Goal: Information Seeking & Learning: Learn about a topic

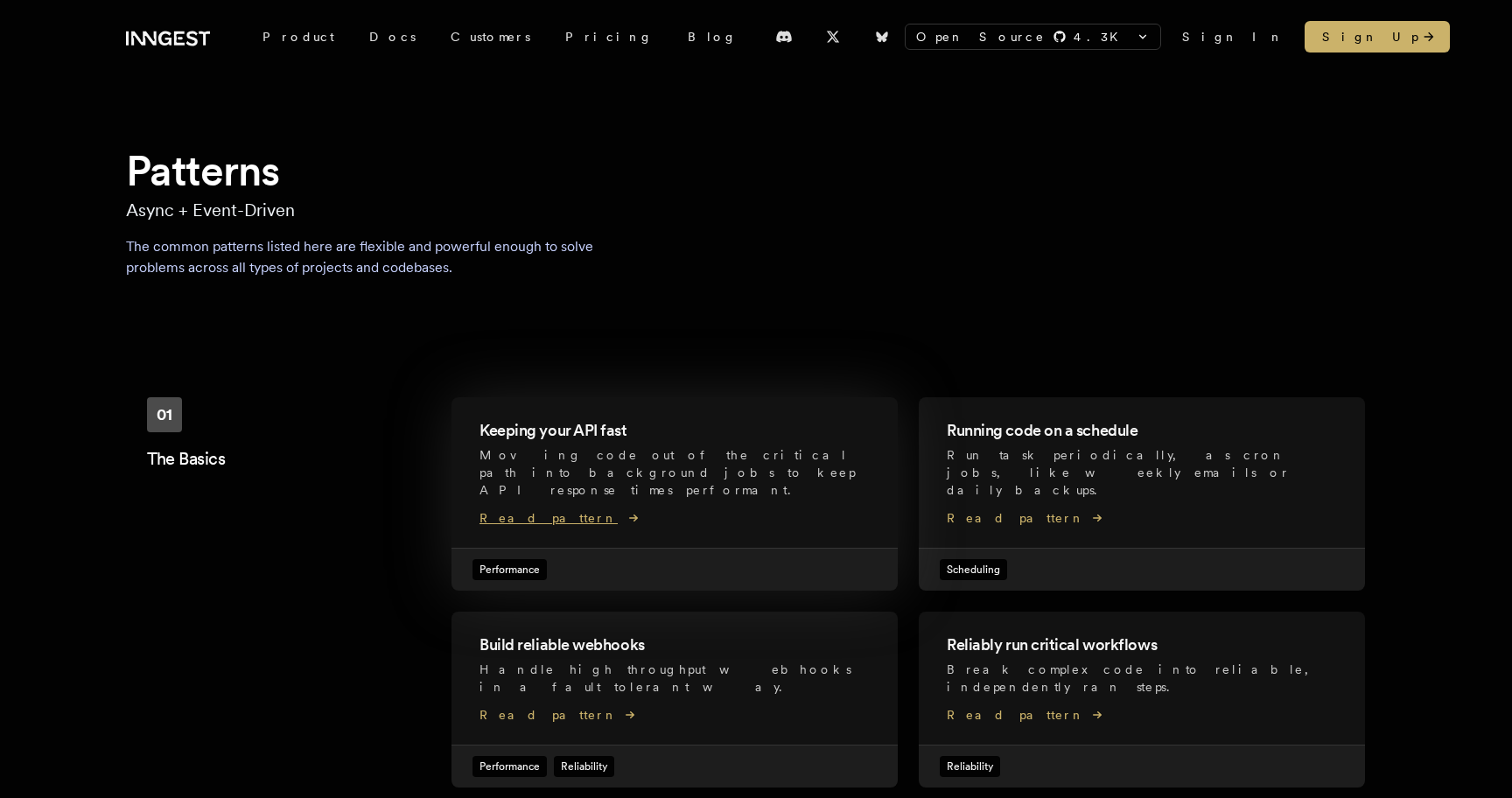
click at [547, 509] on span "Read pattern" at bounding box center [675, 518] width 391 height 17
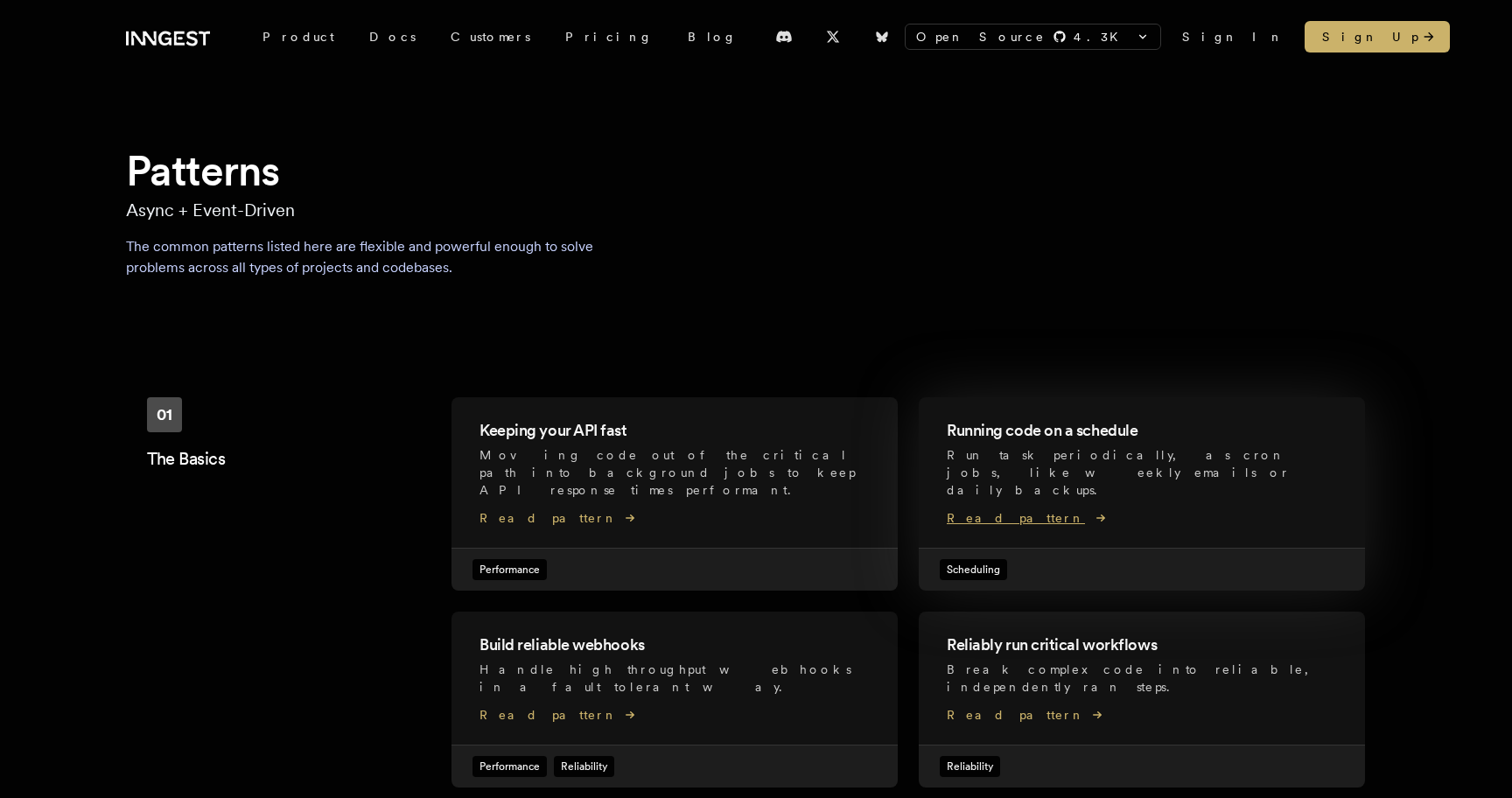
click at [1001, 509] on span "Read pattern" at bounding box center [1142, 518] width 391 height 17
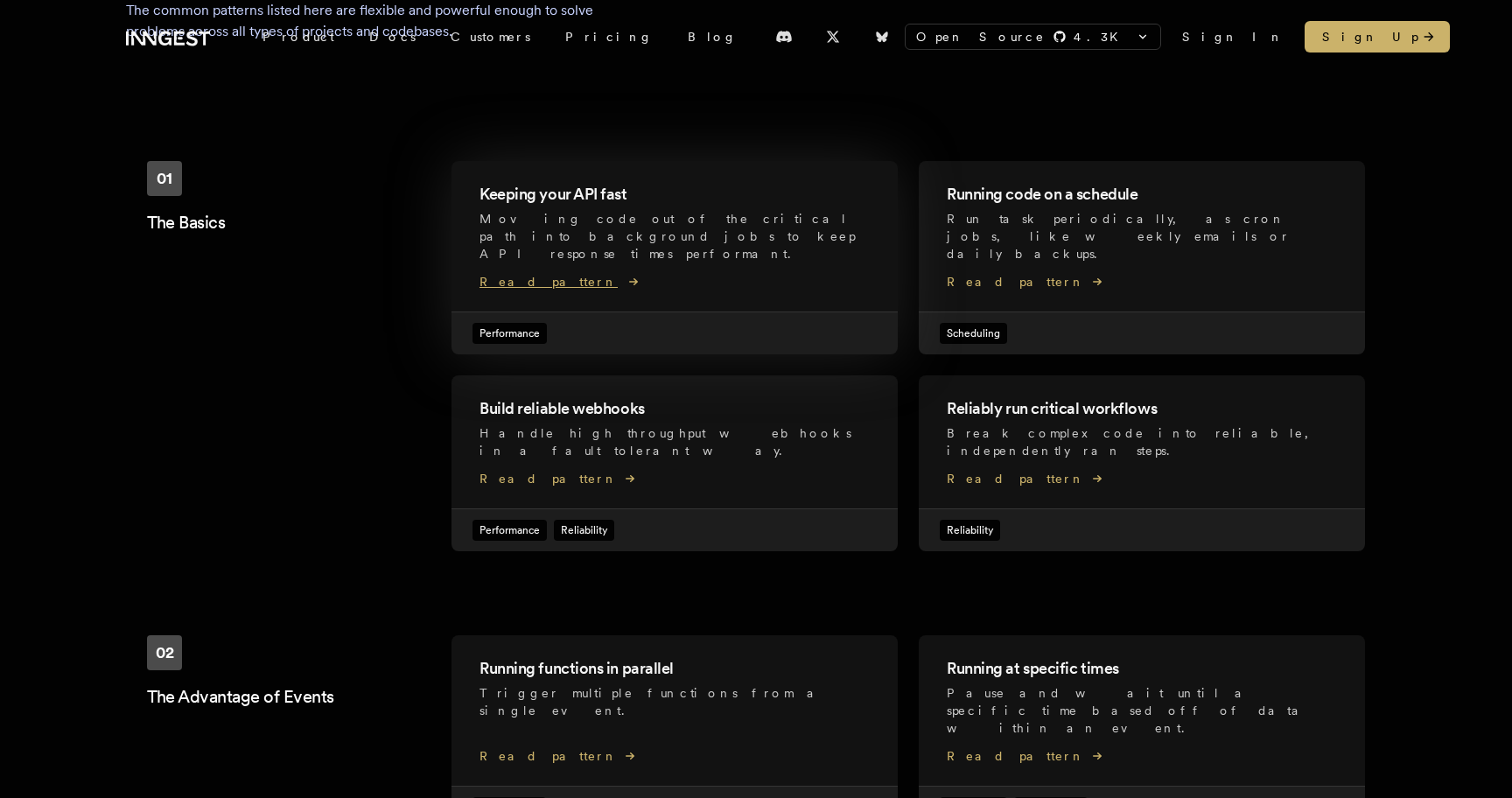
scroll to position [353, 0]
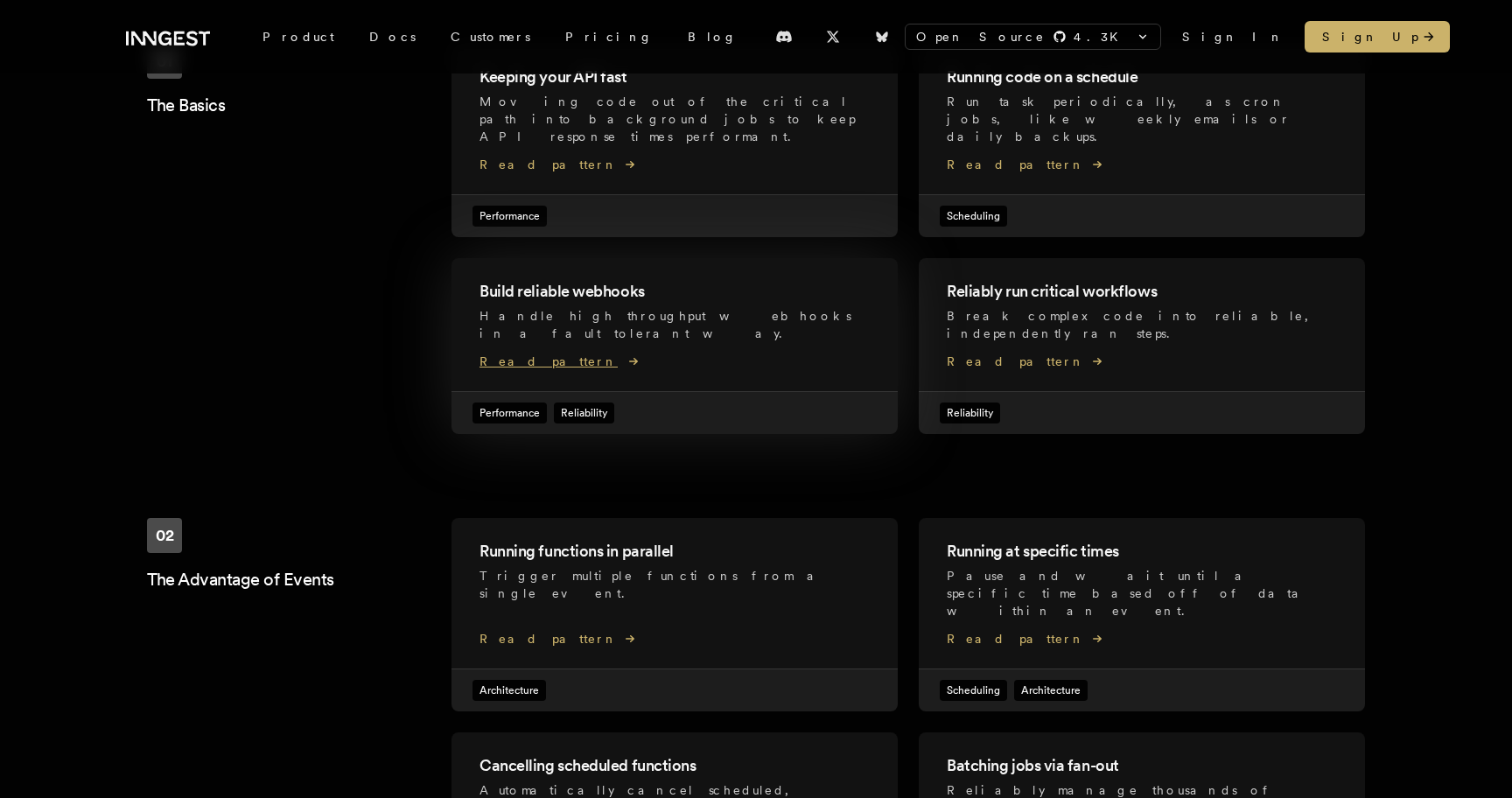
click at [546, 309] on div "Build reliable webhooks Handle high throughput webhooks in a fault tolerant way…" at bounding box center [675, 315] width 391 height 73
click at [981, 311] on div "Reliably run critical workflows Break complex code into reliable, independently…" at bounding box center [1142, 315] width 391 height 73
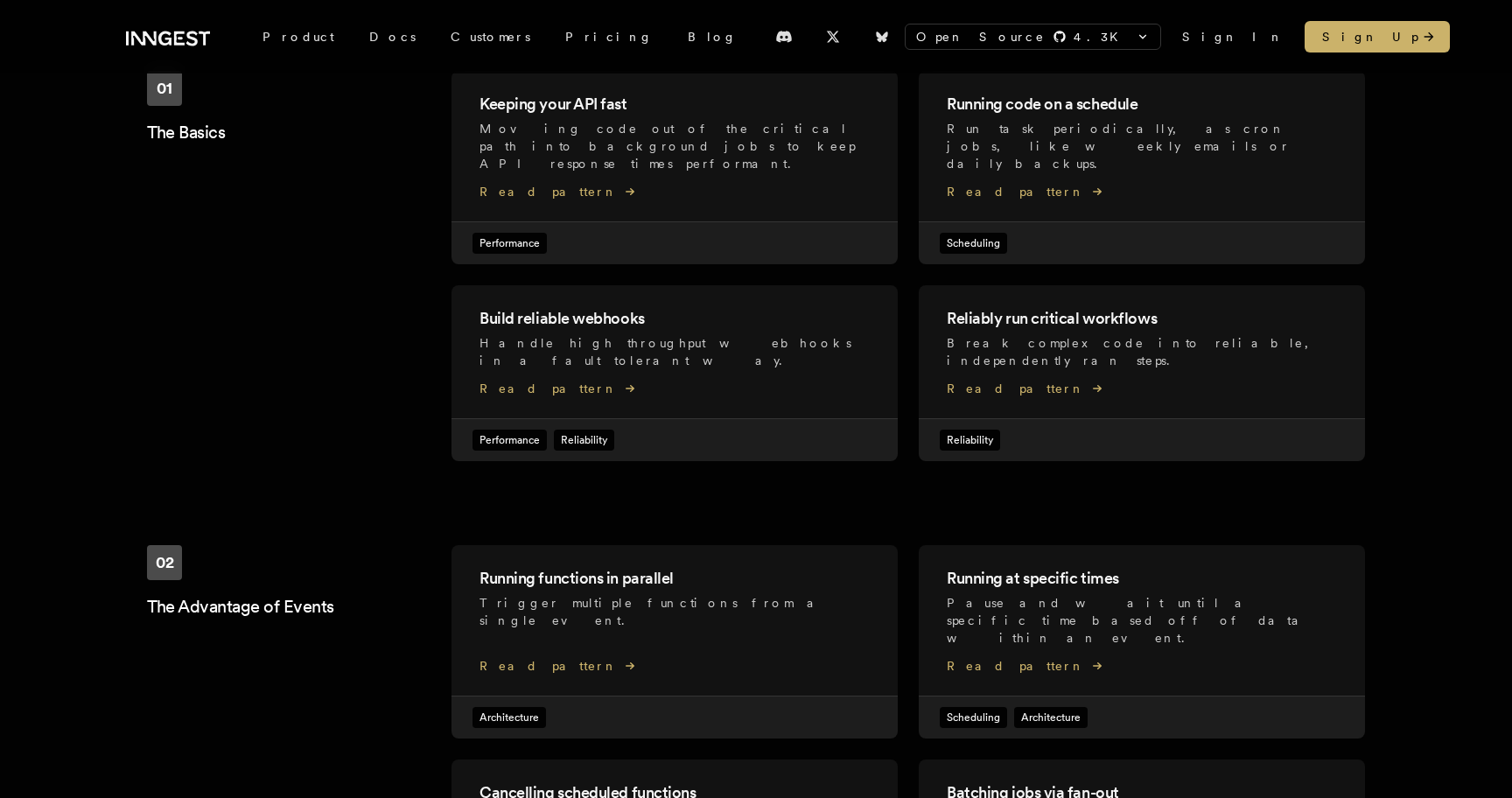
scroll to position [326, 0]
click at [585, 567] on h2 "Running functions in parallel" at bounding box center [675, 579] width 391 height 24
click at [978, 567] on h2 "Running at specific times" at bounding box center [1142, 579] width 391 height 24
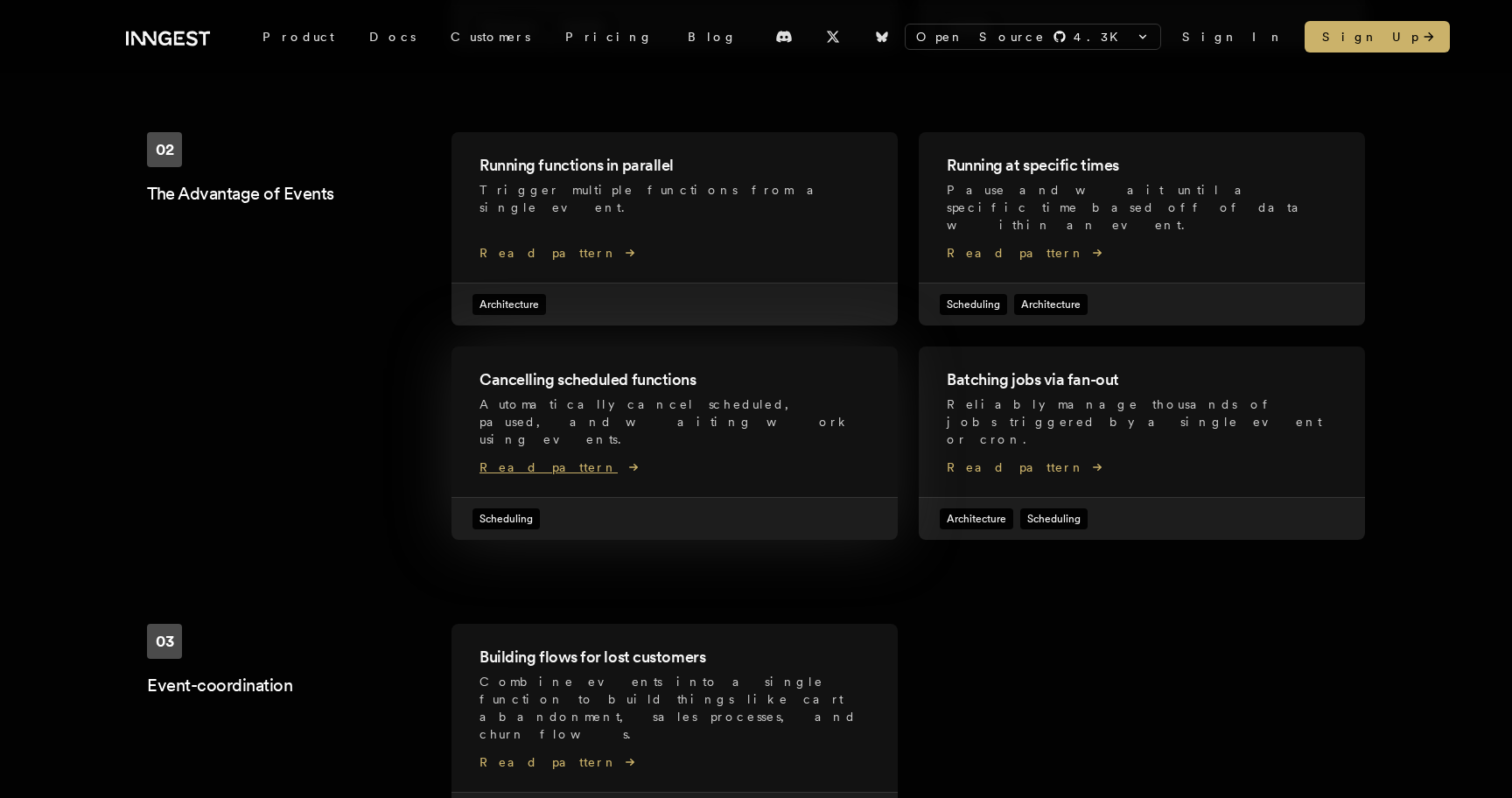
click at [590, 367] on h2 "Cancelling scheduled functions" at bounding box center [675, 379] width 391 height 24
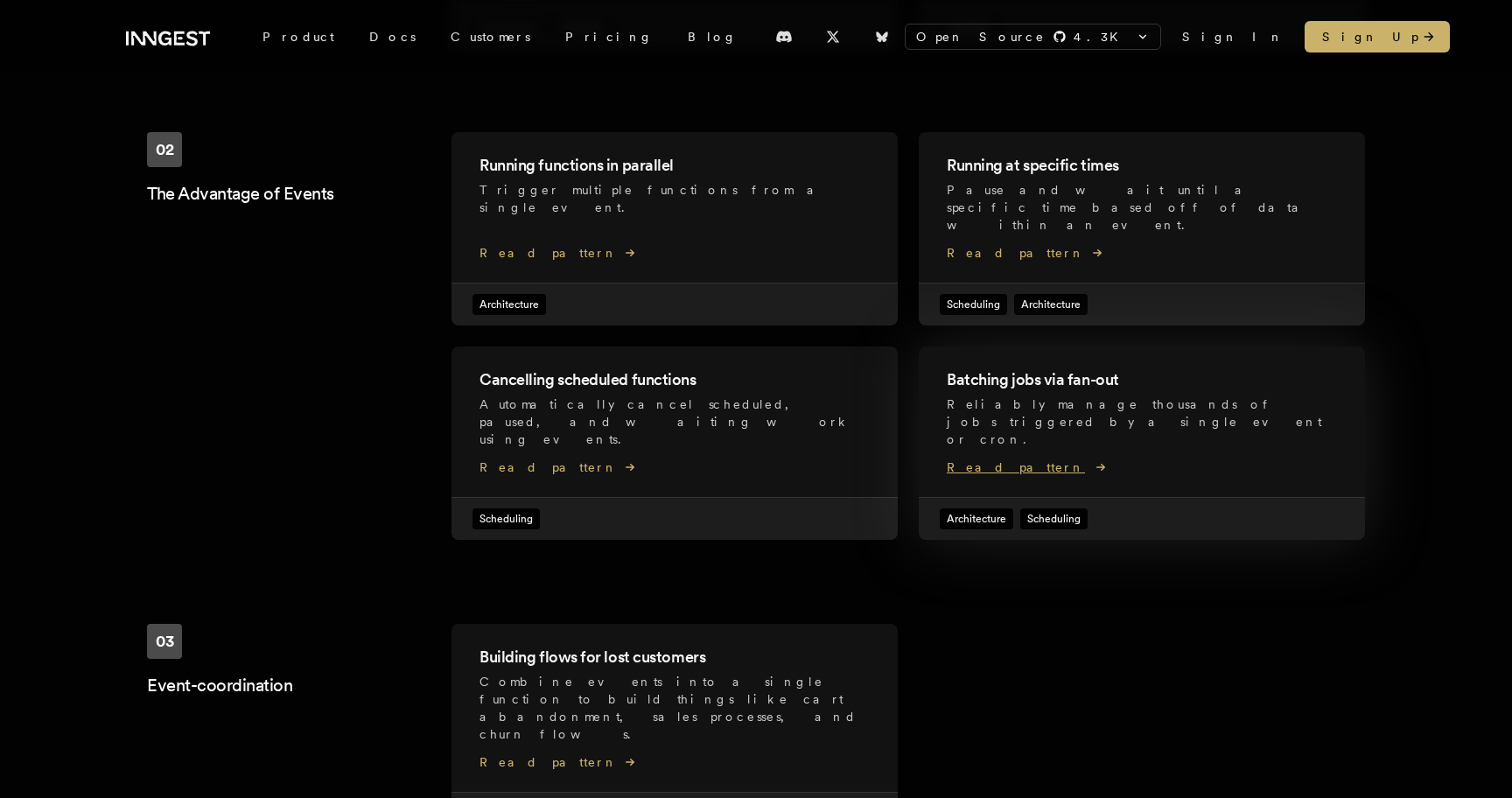
click at [1024, 367] on h2 "Batching jobs via fan-out" at bounding box center [1142, 379] width 391 height 24
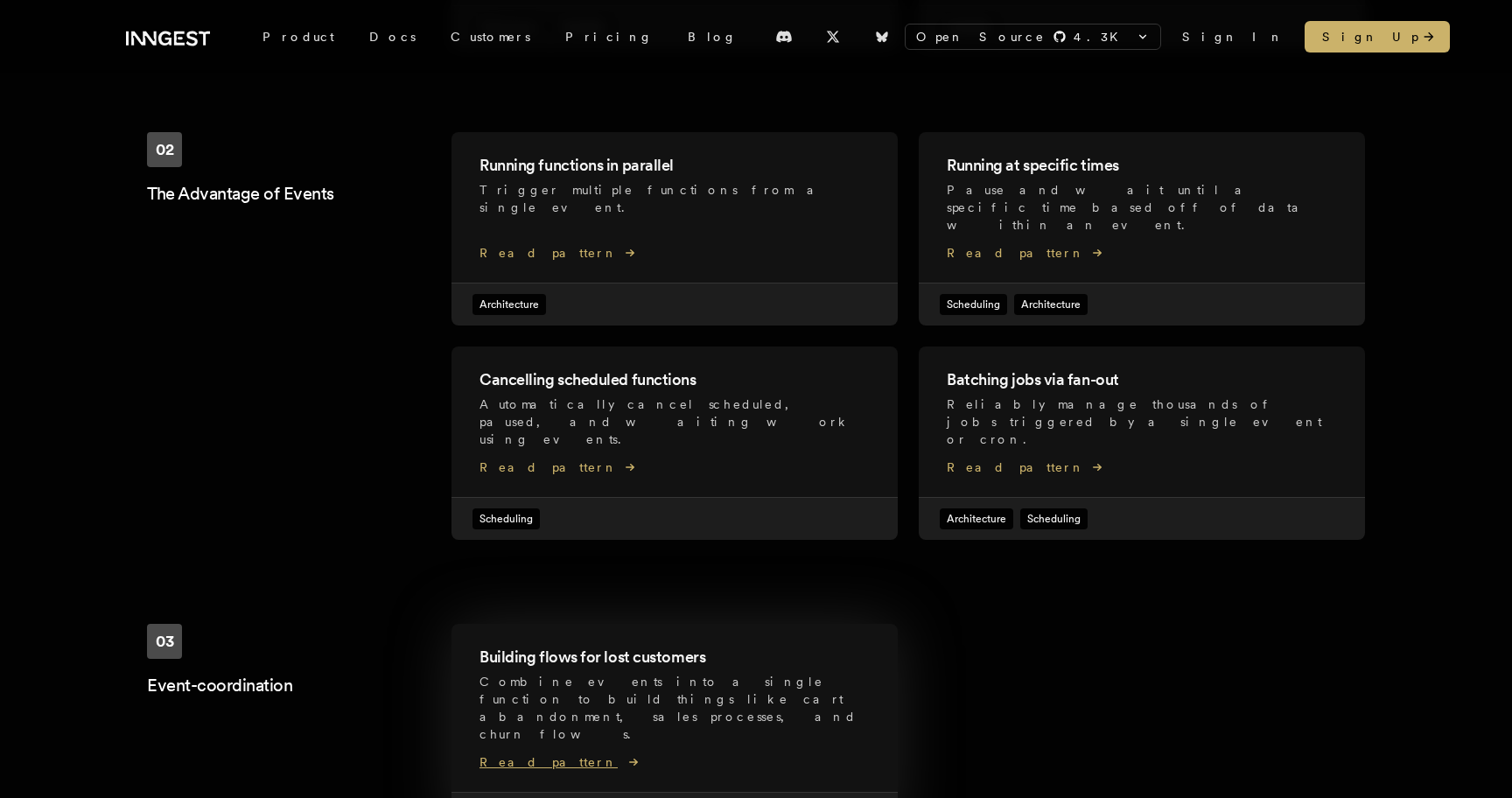
click at [595, 673] on p "Combine events into a single function to build things like cart abandonment, sa…" at bounding box center [675, 708] width 391 height 70
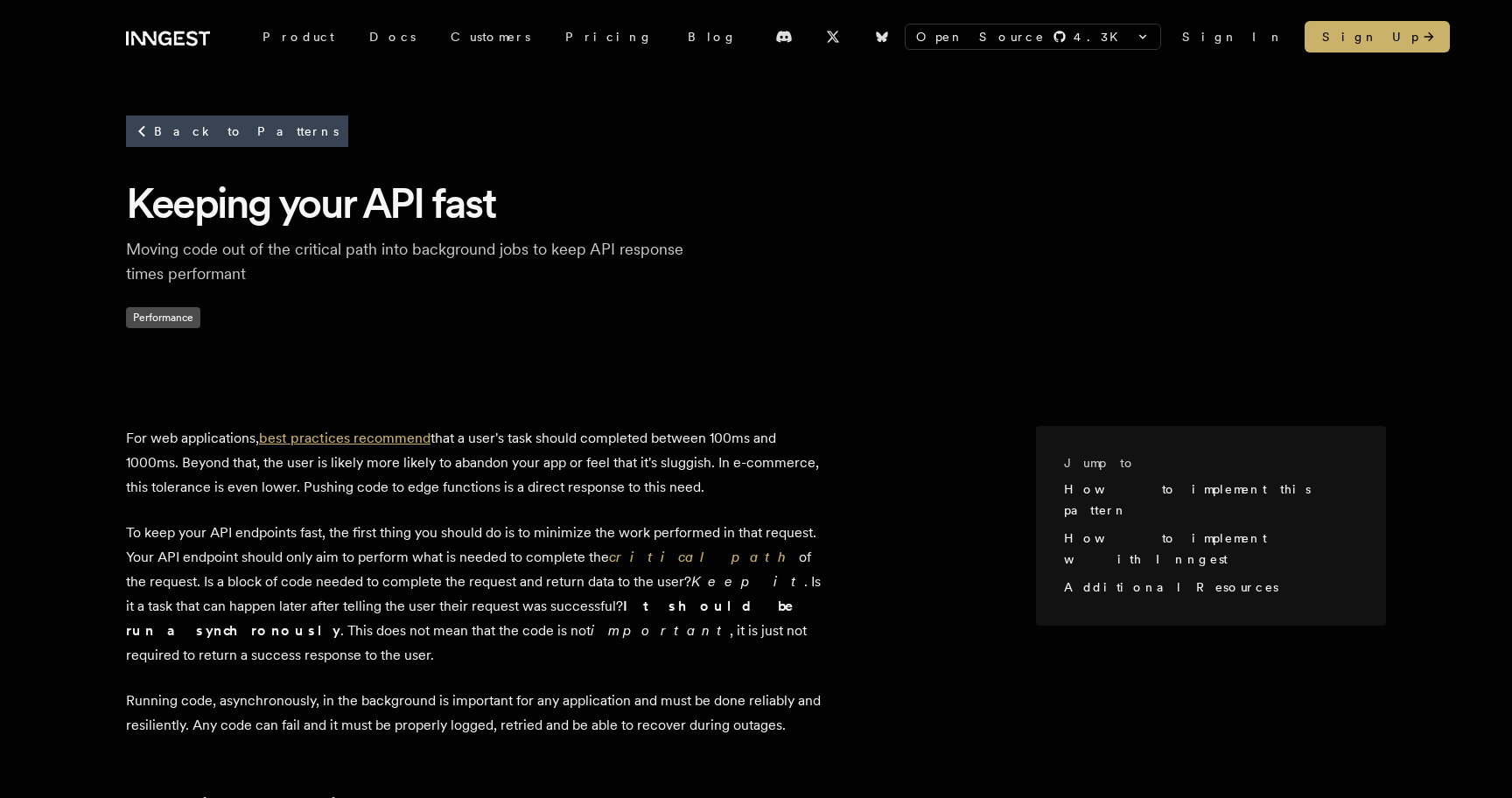
click at [351, 443] on link "best practices recommend" at bounding box center [345, 437] width 171 height 16
click at [670, 548] on em "critical path" at bounding box center [704, 556] width 190 height 16
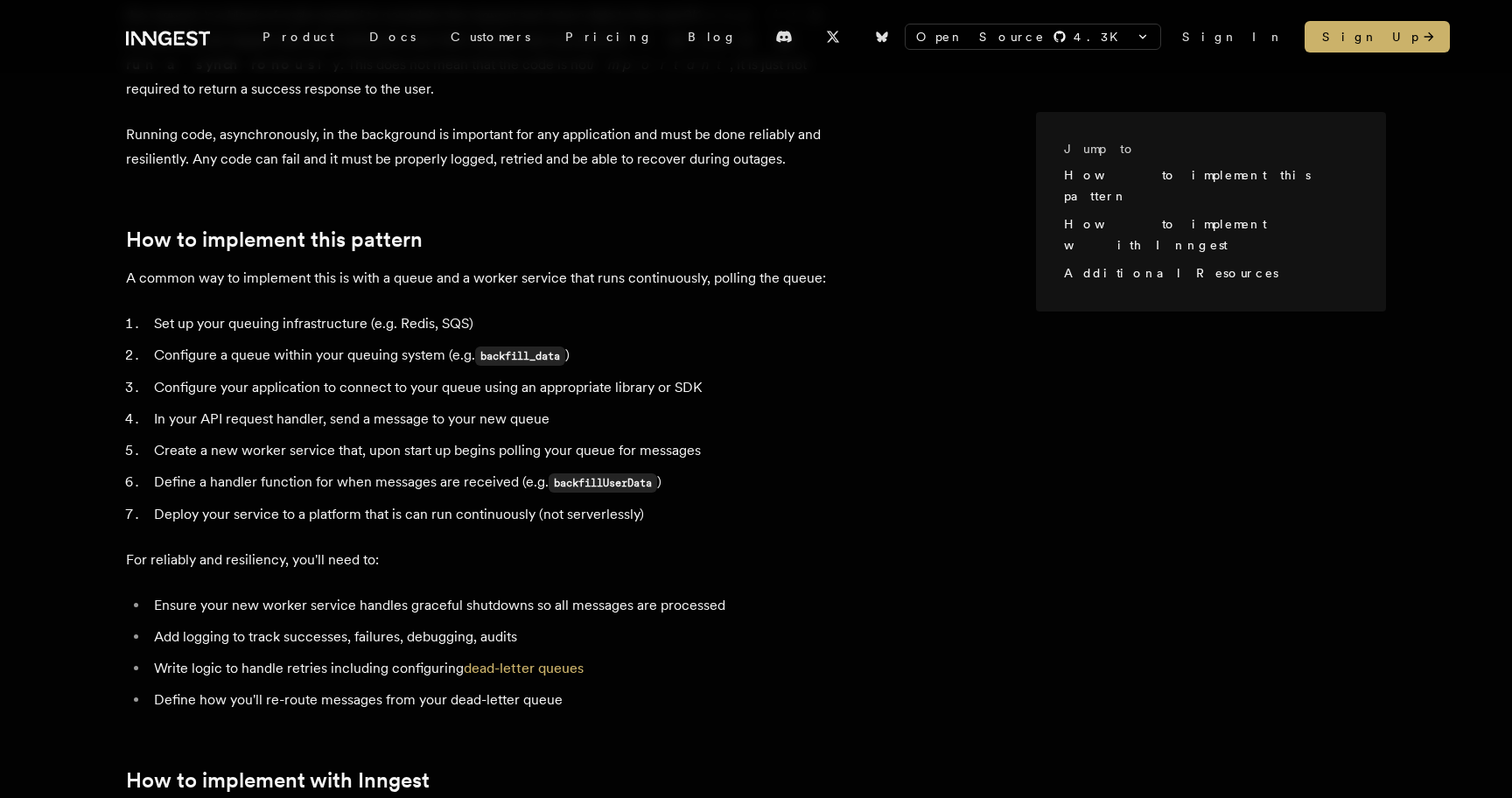
scroll to position [573, 0]
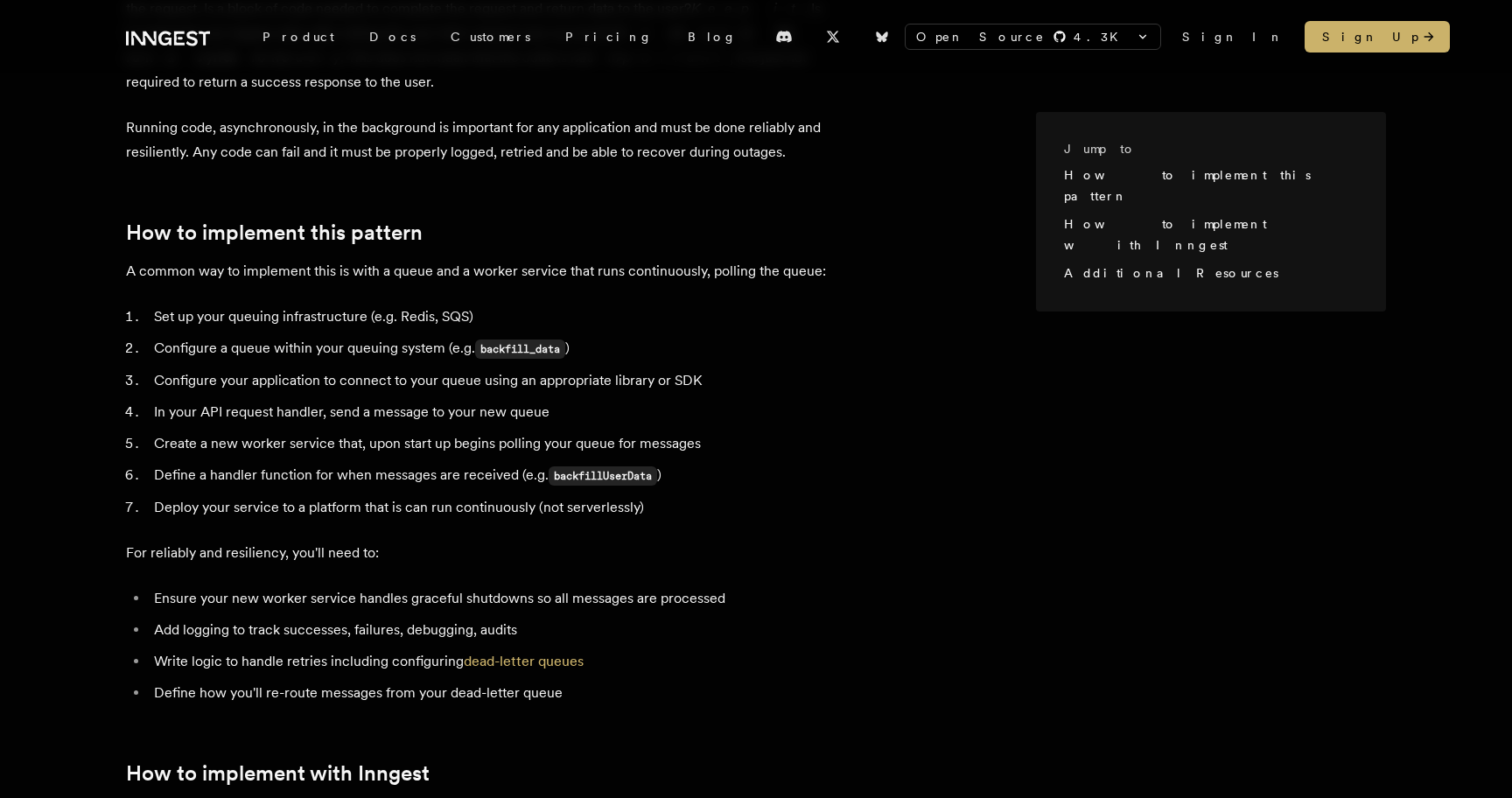
click at [444, 649] on li "Write logic to handle retries including configuring dead-letter queues" at bounding box center [487, 661] width 678 height 24
click at [526, 653] on link "dead-letter queues" at bounding box center [523, 661] width 120 height 16
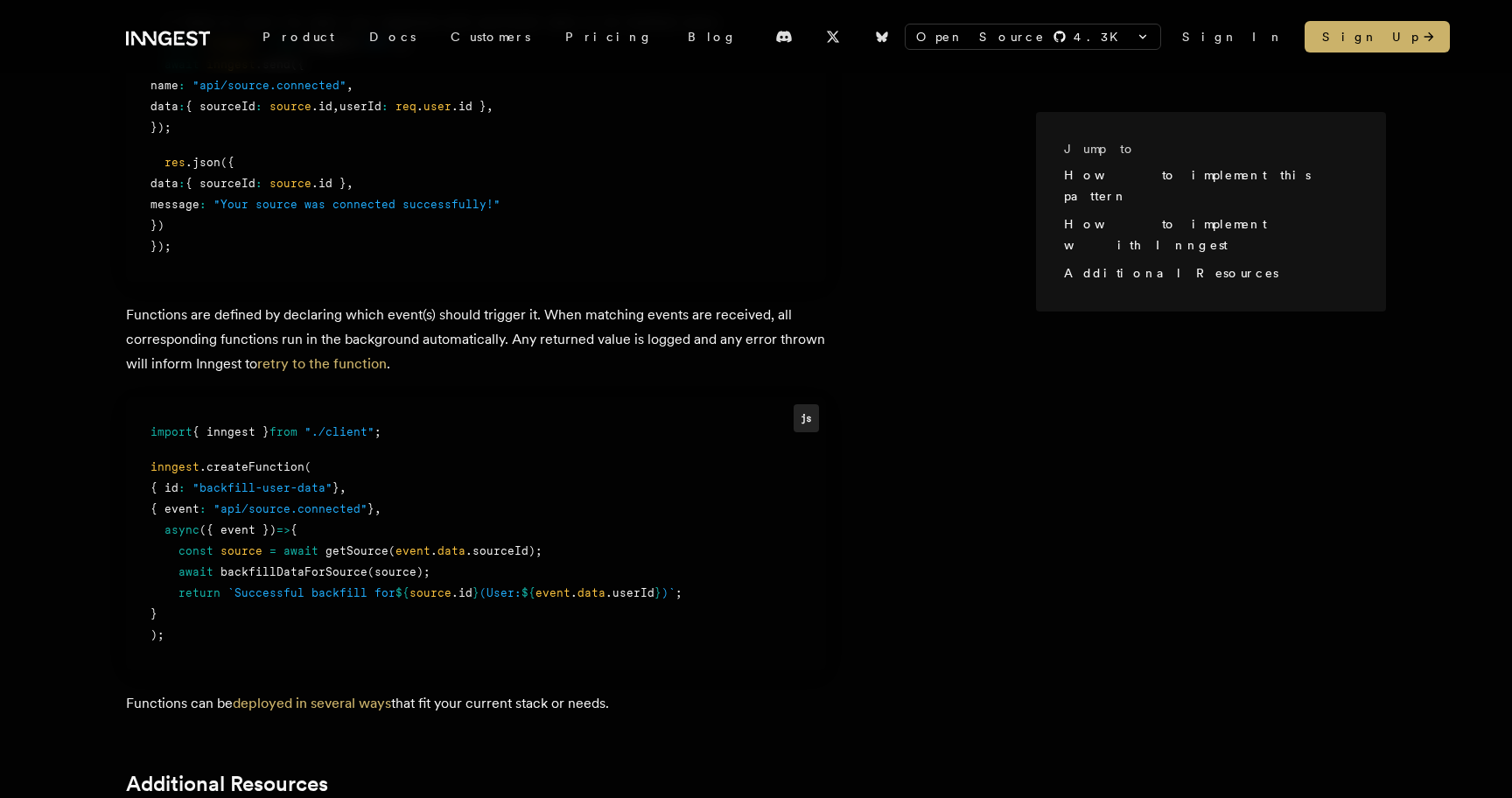
scroll to position [1572, 0]
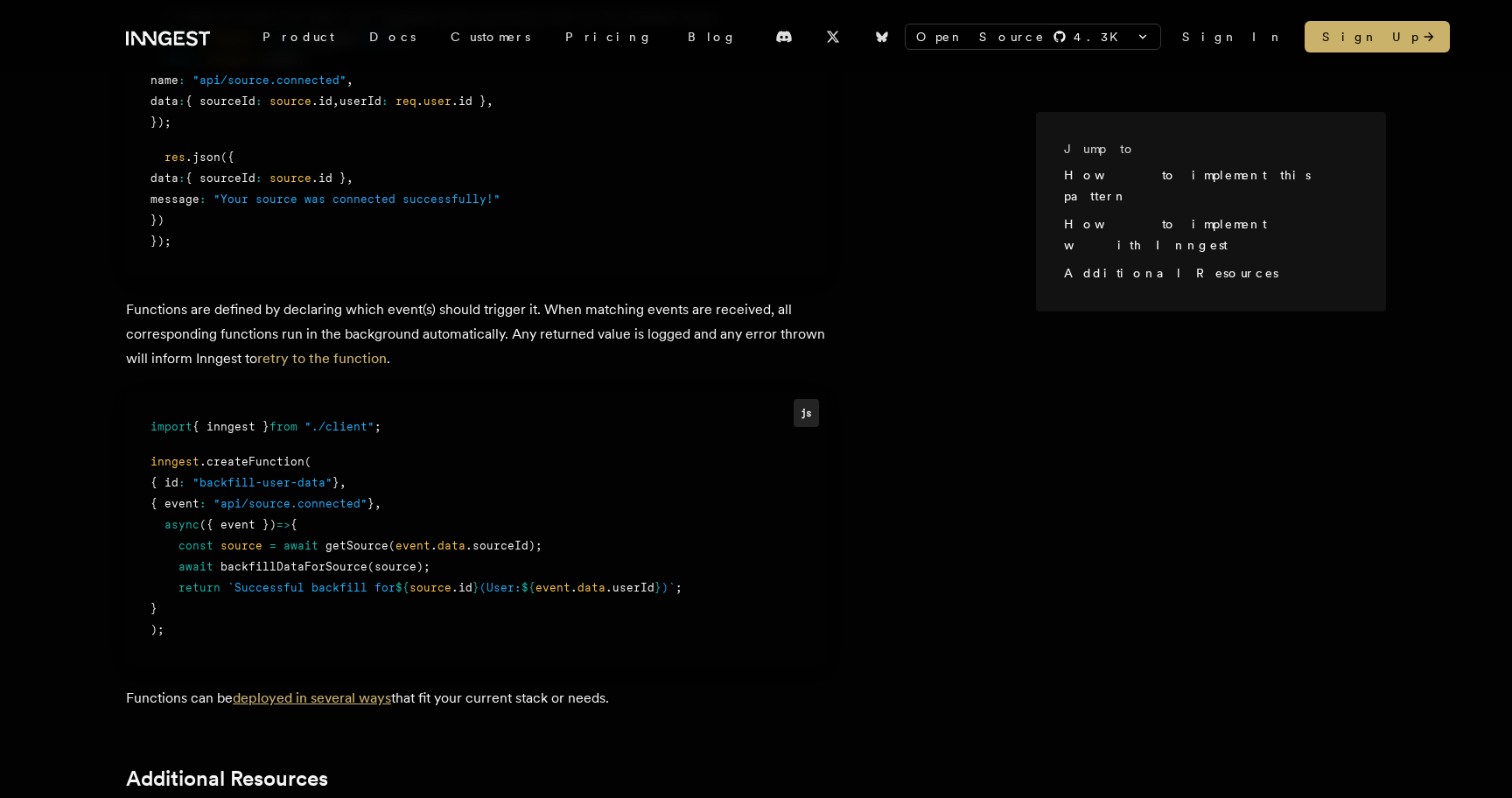
click at [351, 689] on link "deployed in several ways" at bounding box center [312, 697] width 159 height 16
click at [321, 689] on link "deployed in several ways" at bounding box center [312, 697] width 159 height 16
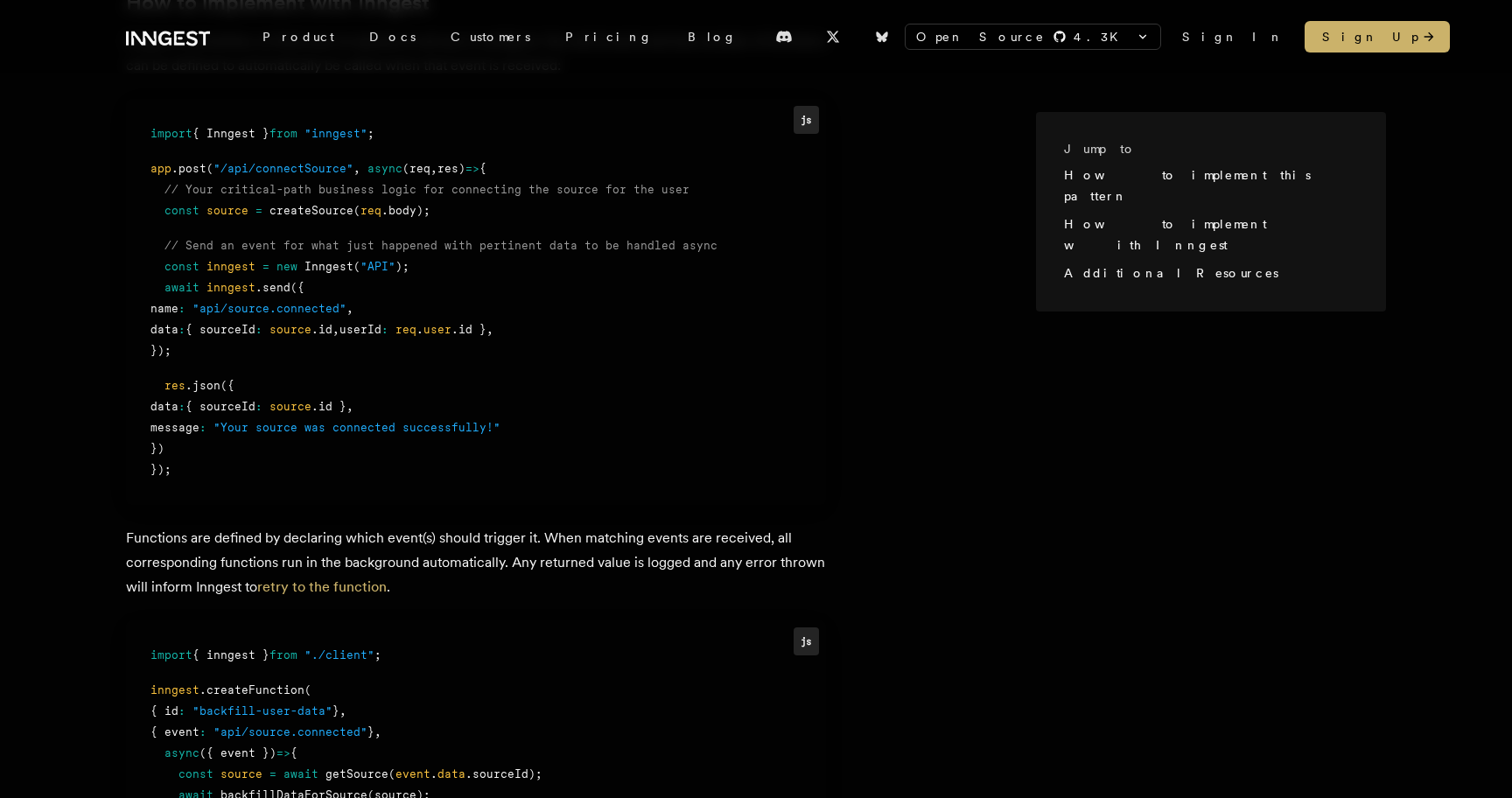
scroll to position [1339, 0]
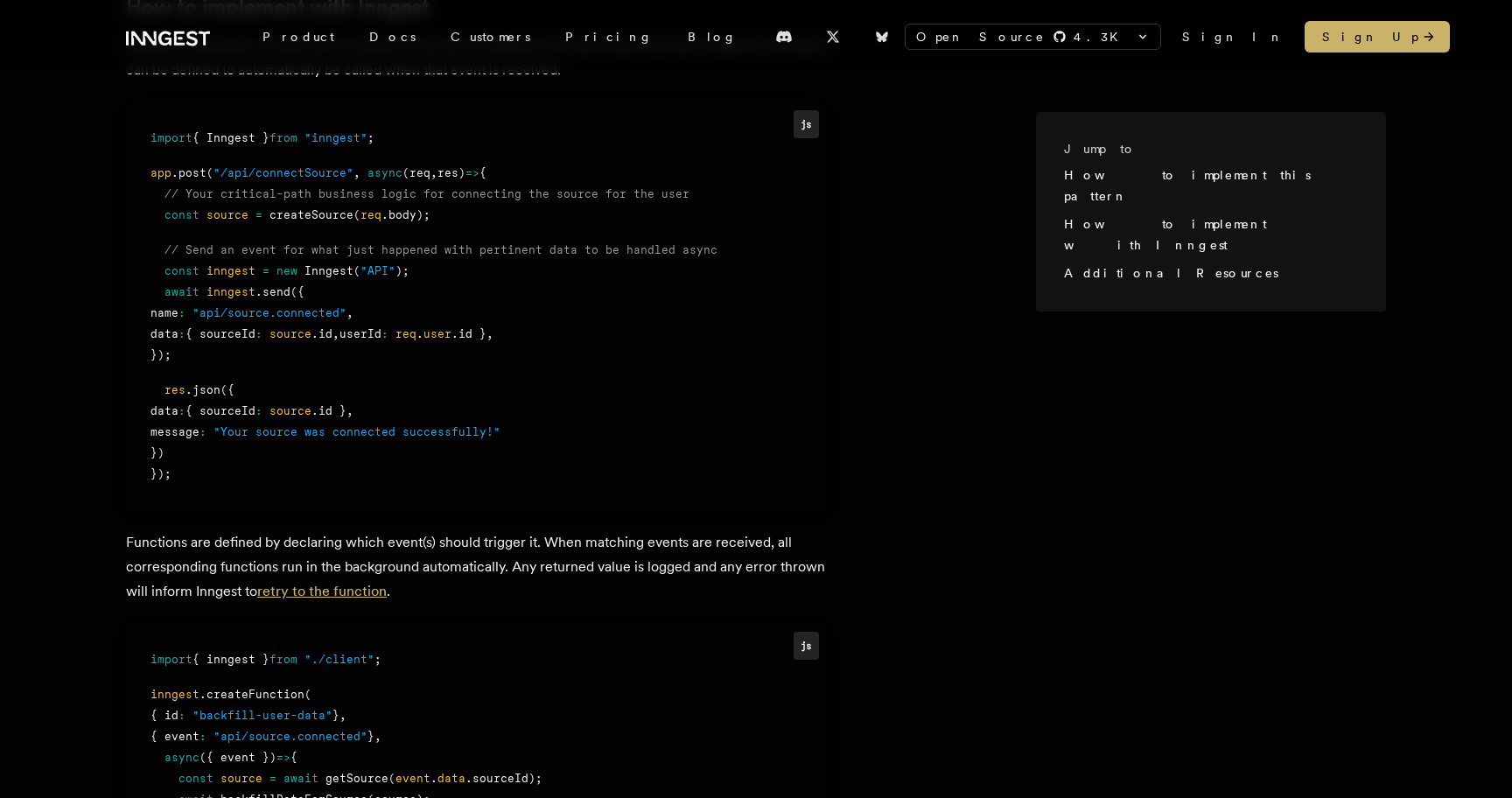
click at [309, 582] on link "retry to the function" at bounding box center [322, 591] width 130 height 16
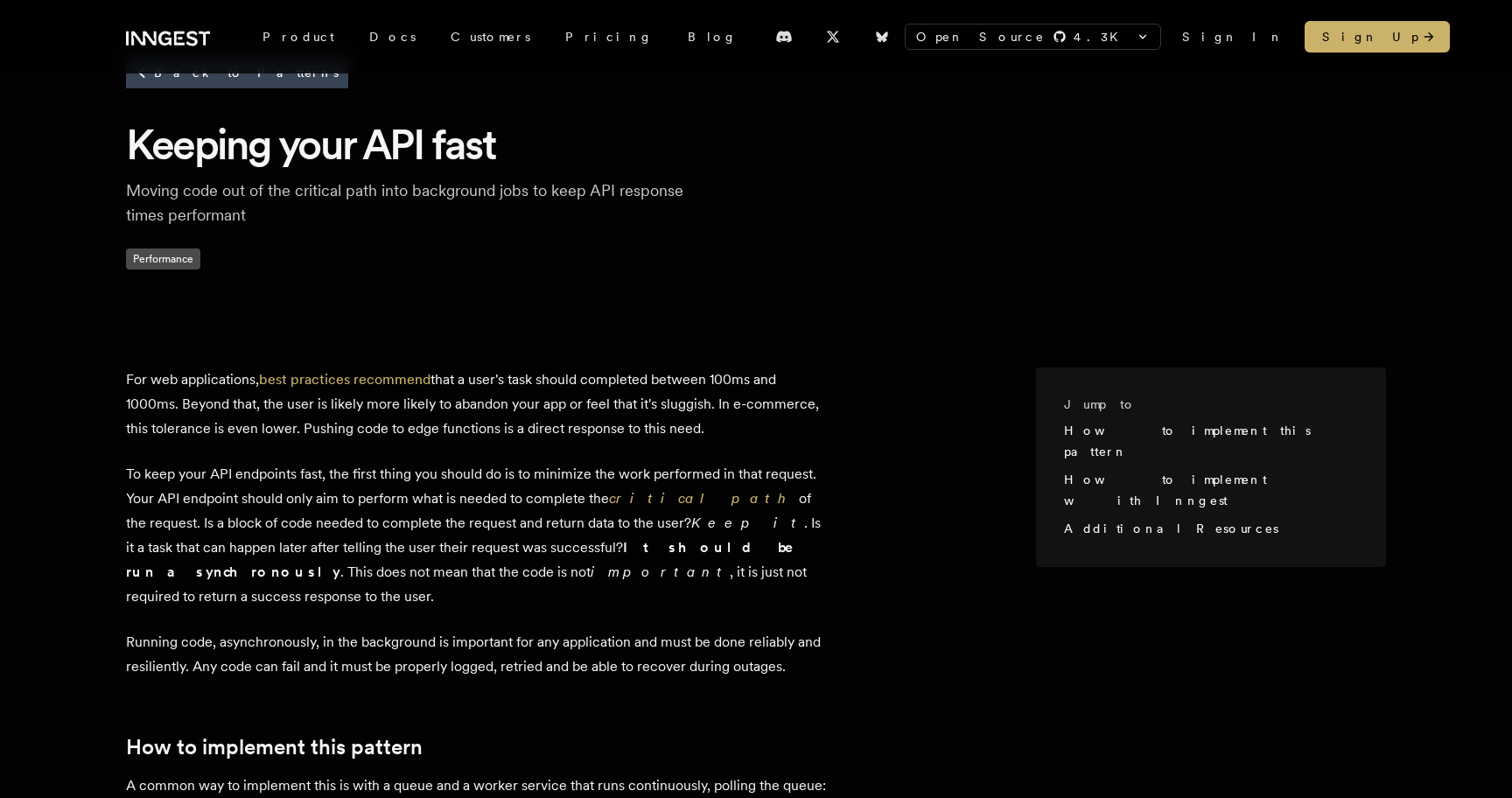
scroll to position [0, 0]
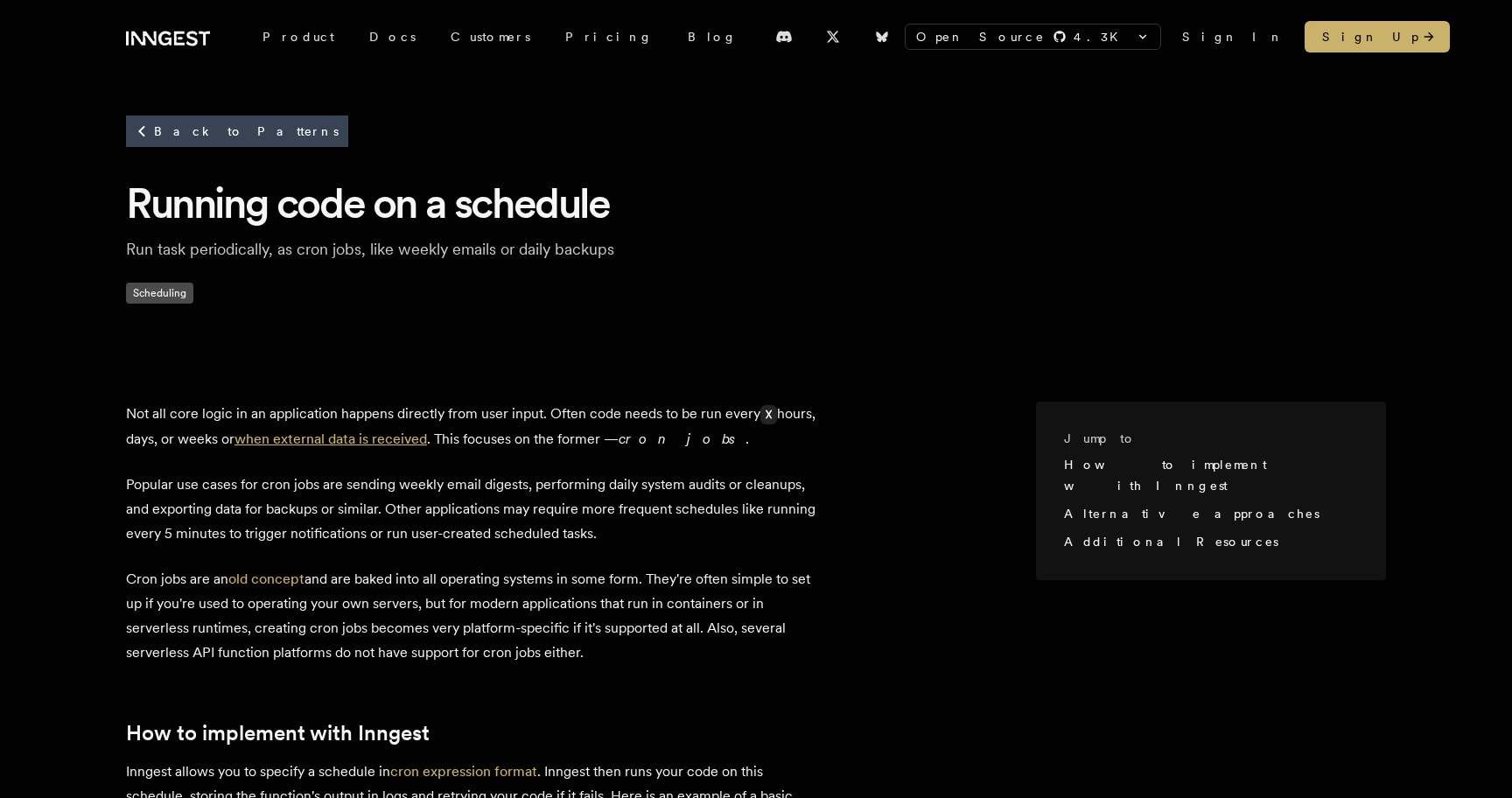
click at [327, 435] on link "when external data is received" at bounding box center [330, 438] width 192 height 16
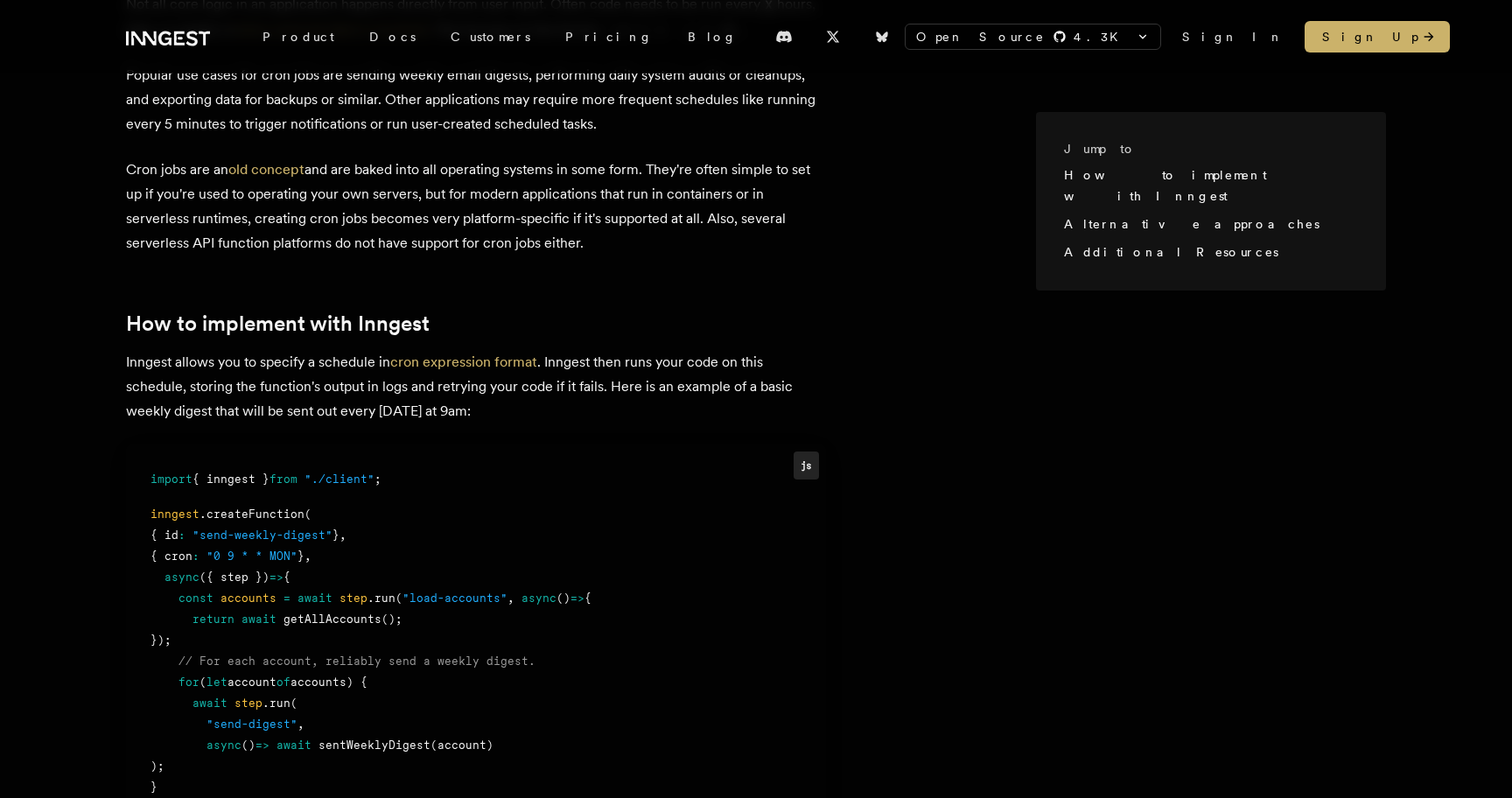
scroll to position [406, 0]
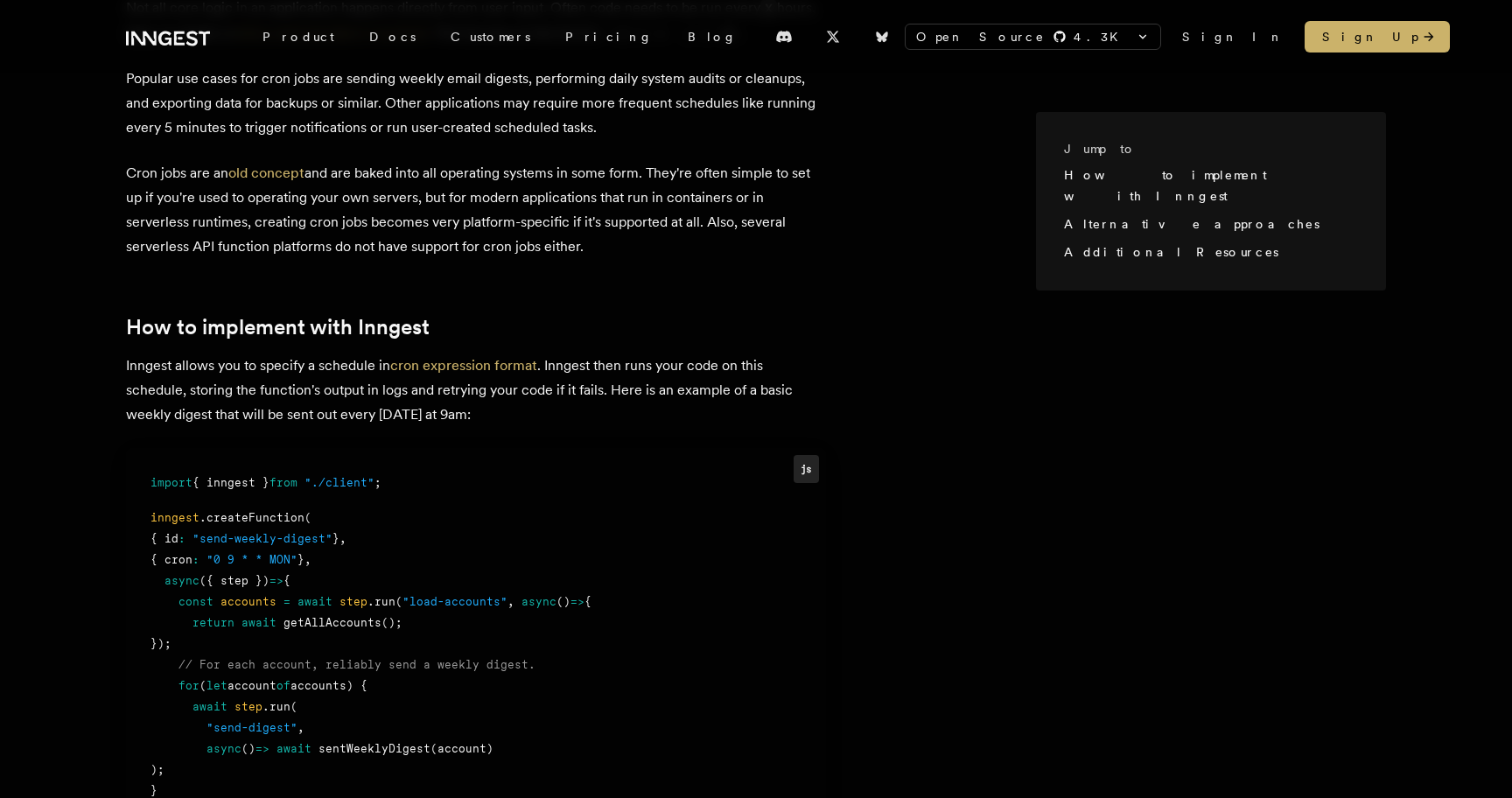
click at [807, 468] on div "js" at bounding box center [807, 468] width 25 height 27
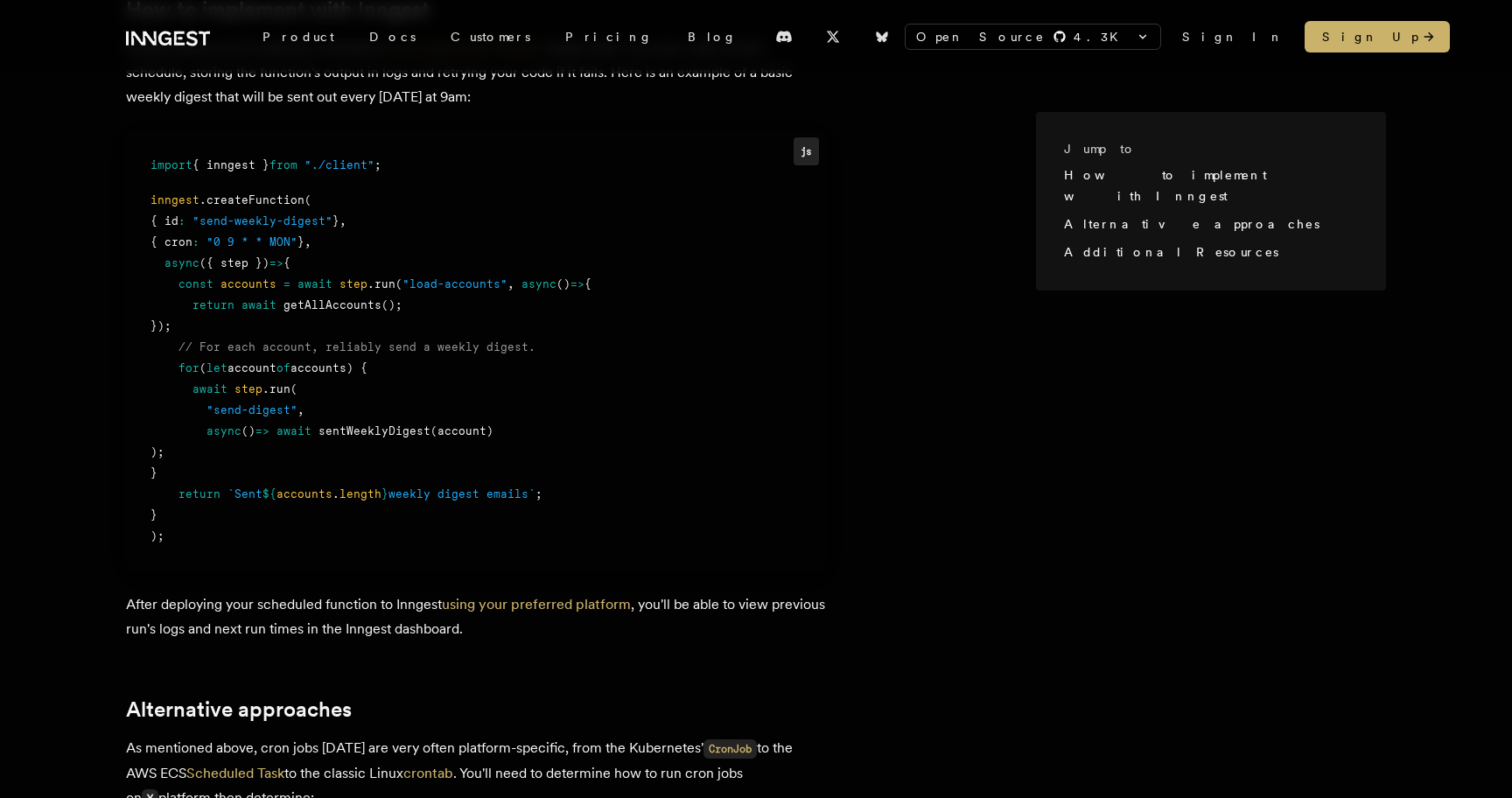
scroll to position [737, 0]
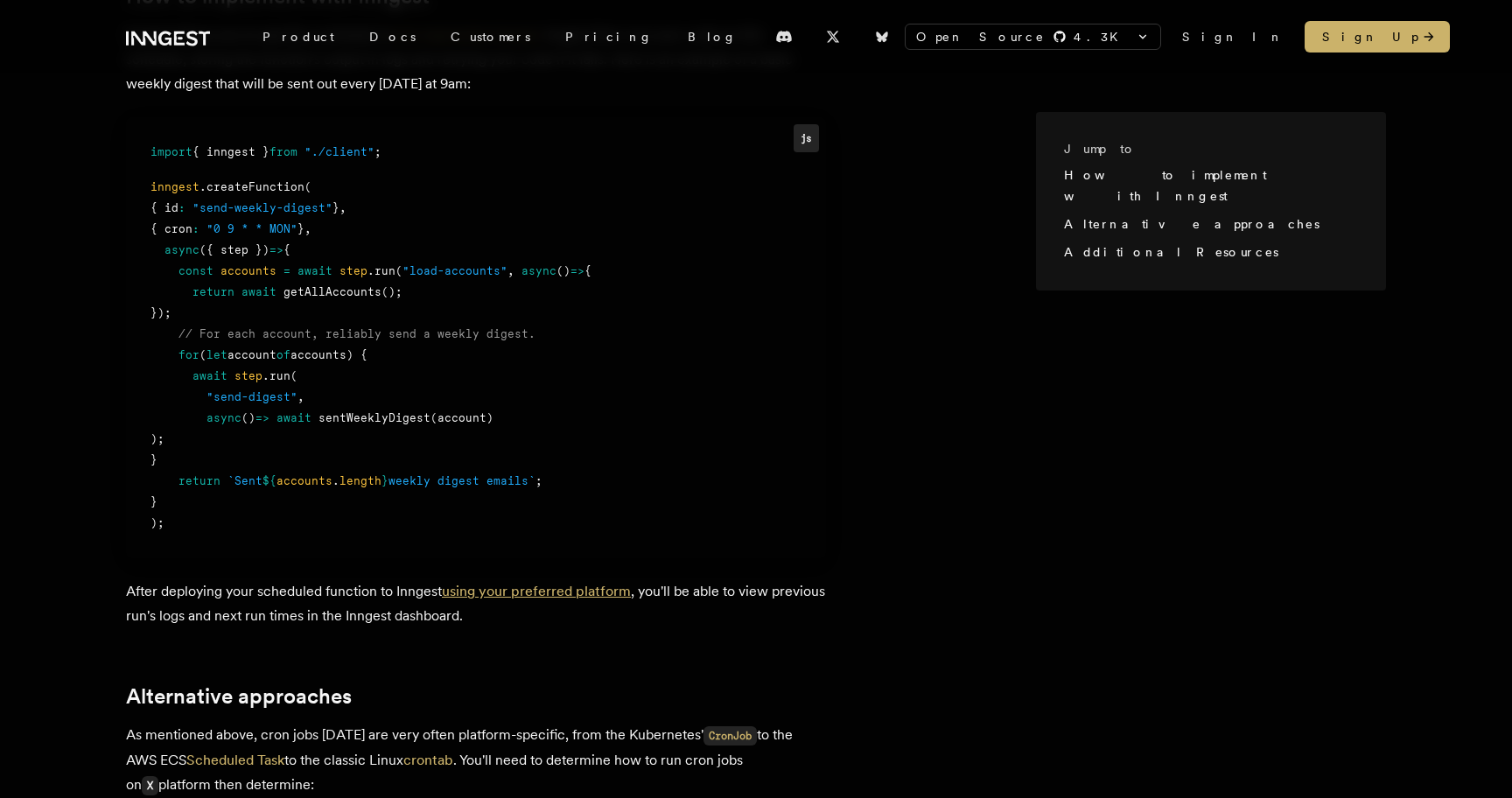
click at [485, 590] on link "using your preferred platform" at bounding box center [537, 591] width 189 height 16
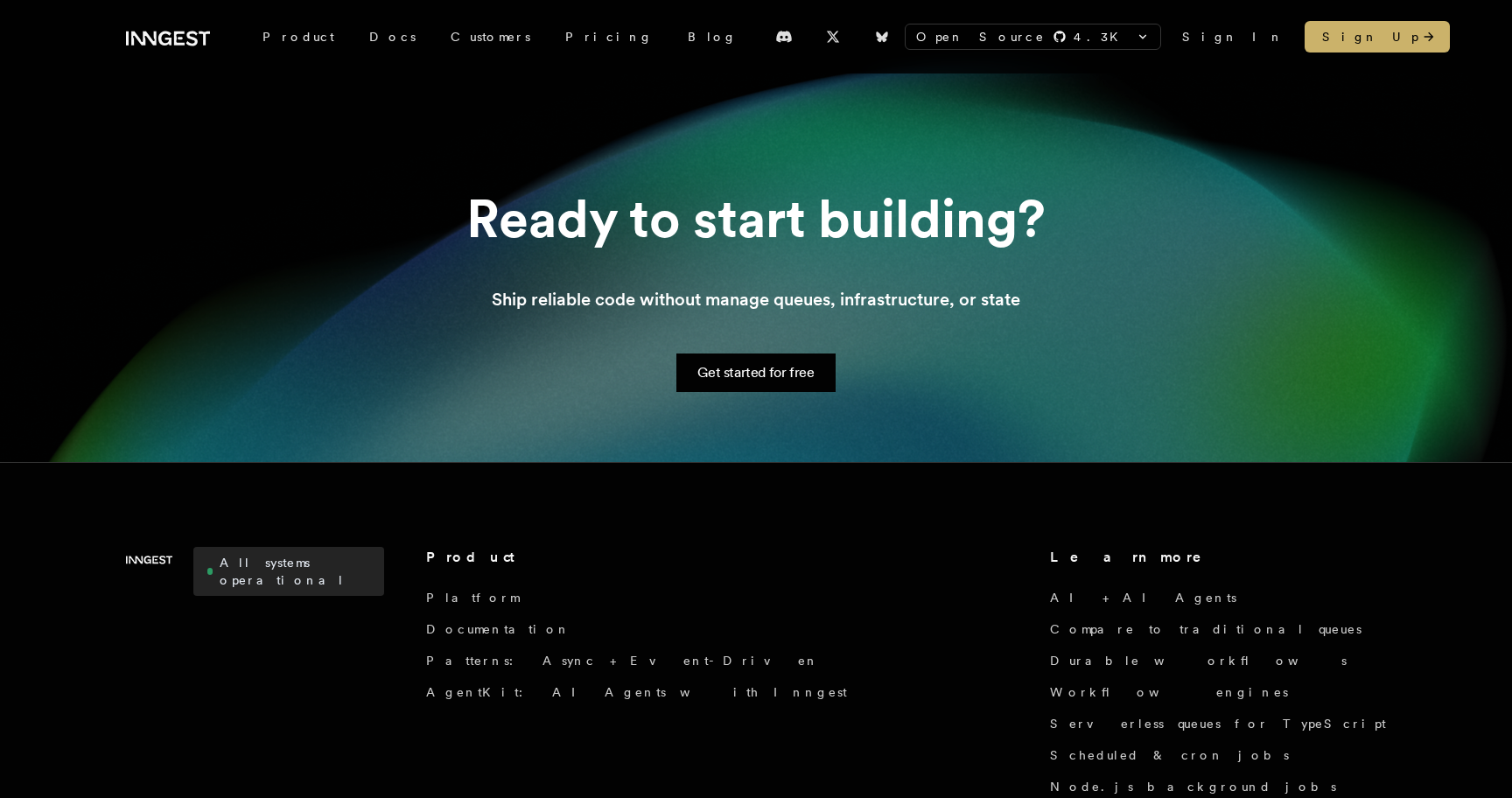
scroll to position [1935, 0]
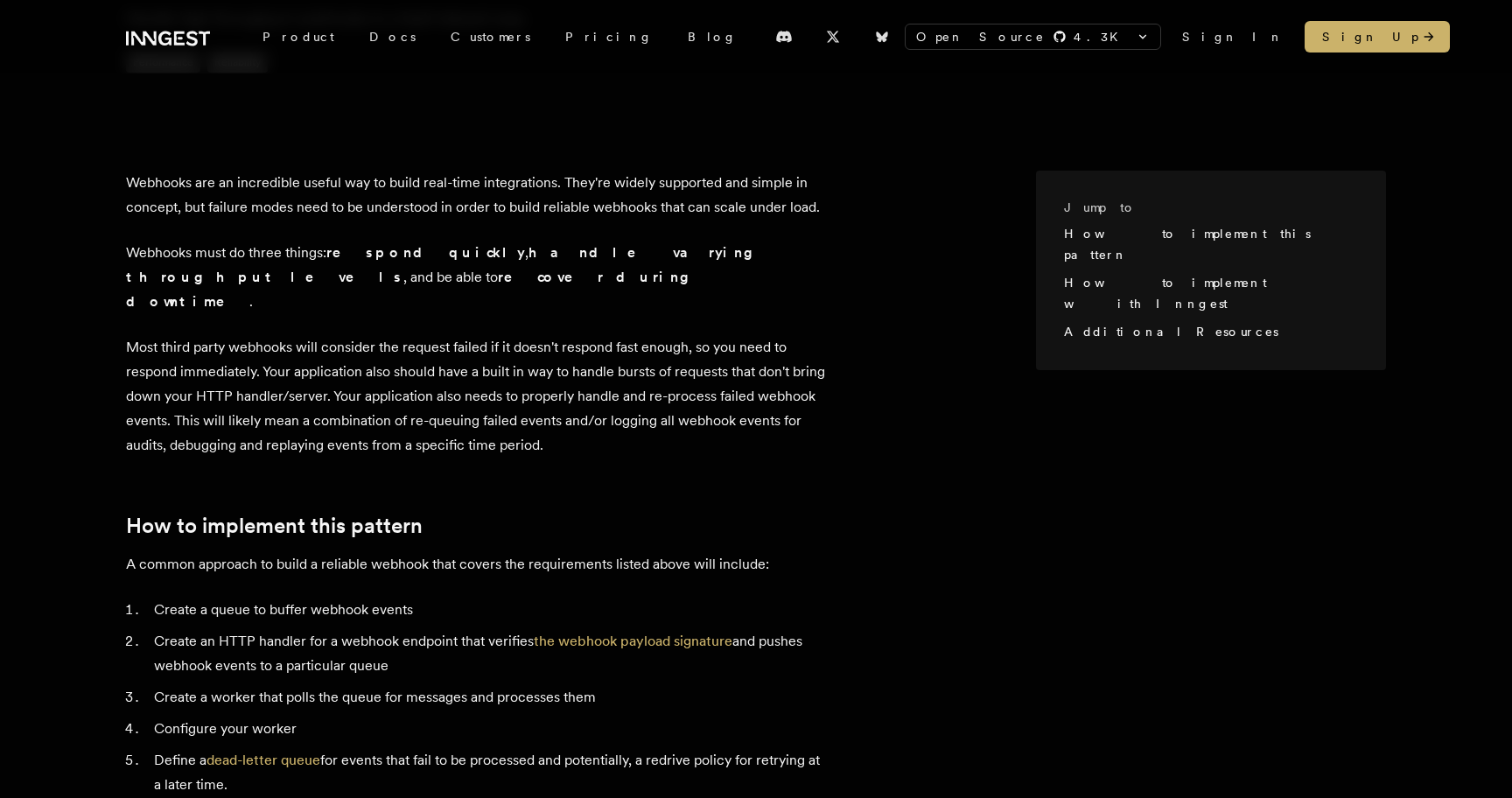
scroll to position [226, 0]
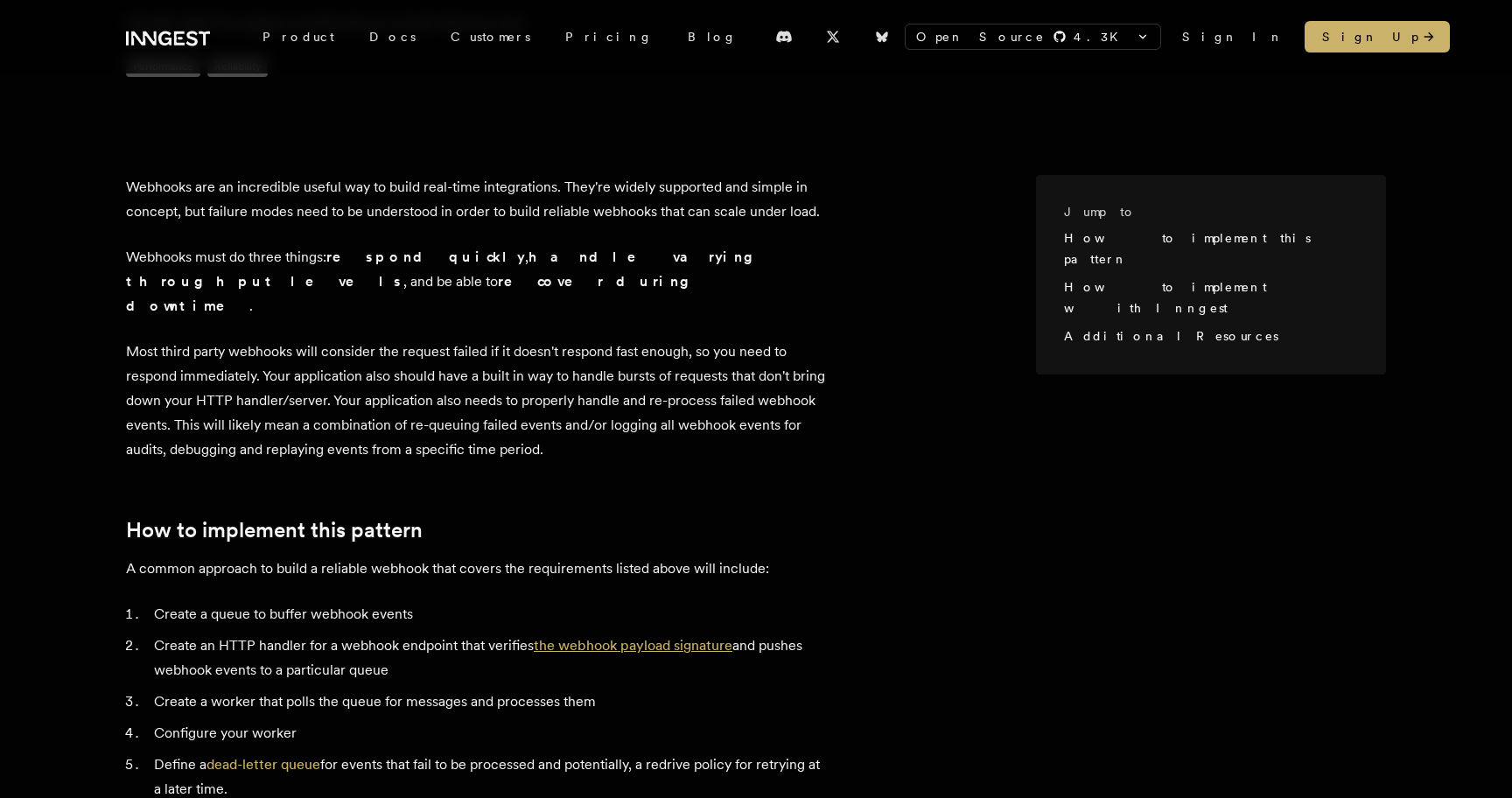
click at [625, 637] on link "the webhook payload signature" at bounding box center [633, 645] width 198 height 16
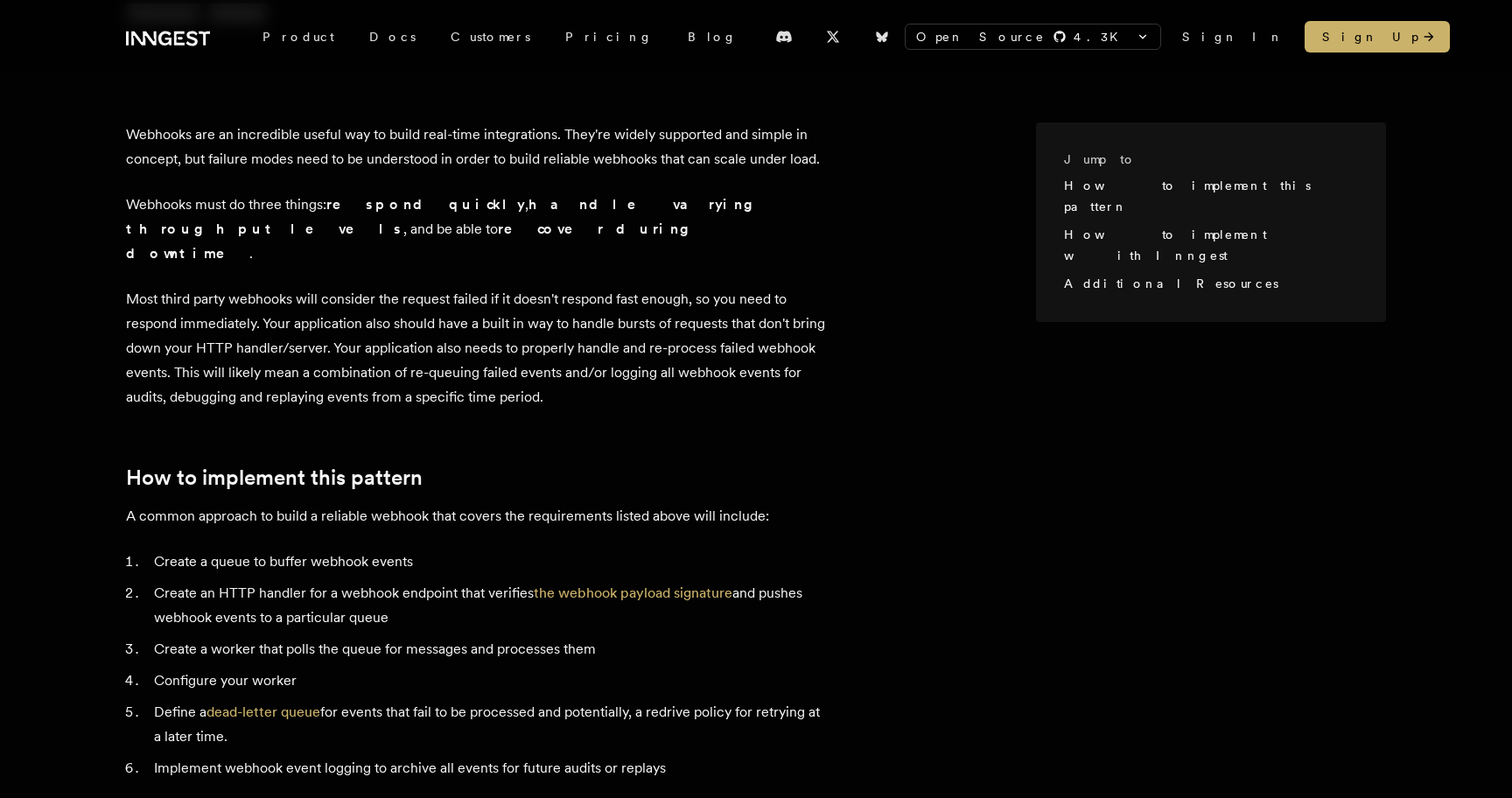
scroll to position [297, 0]
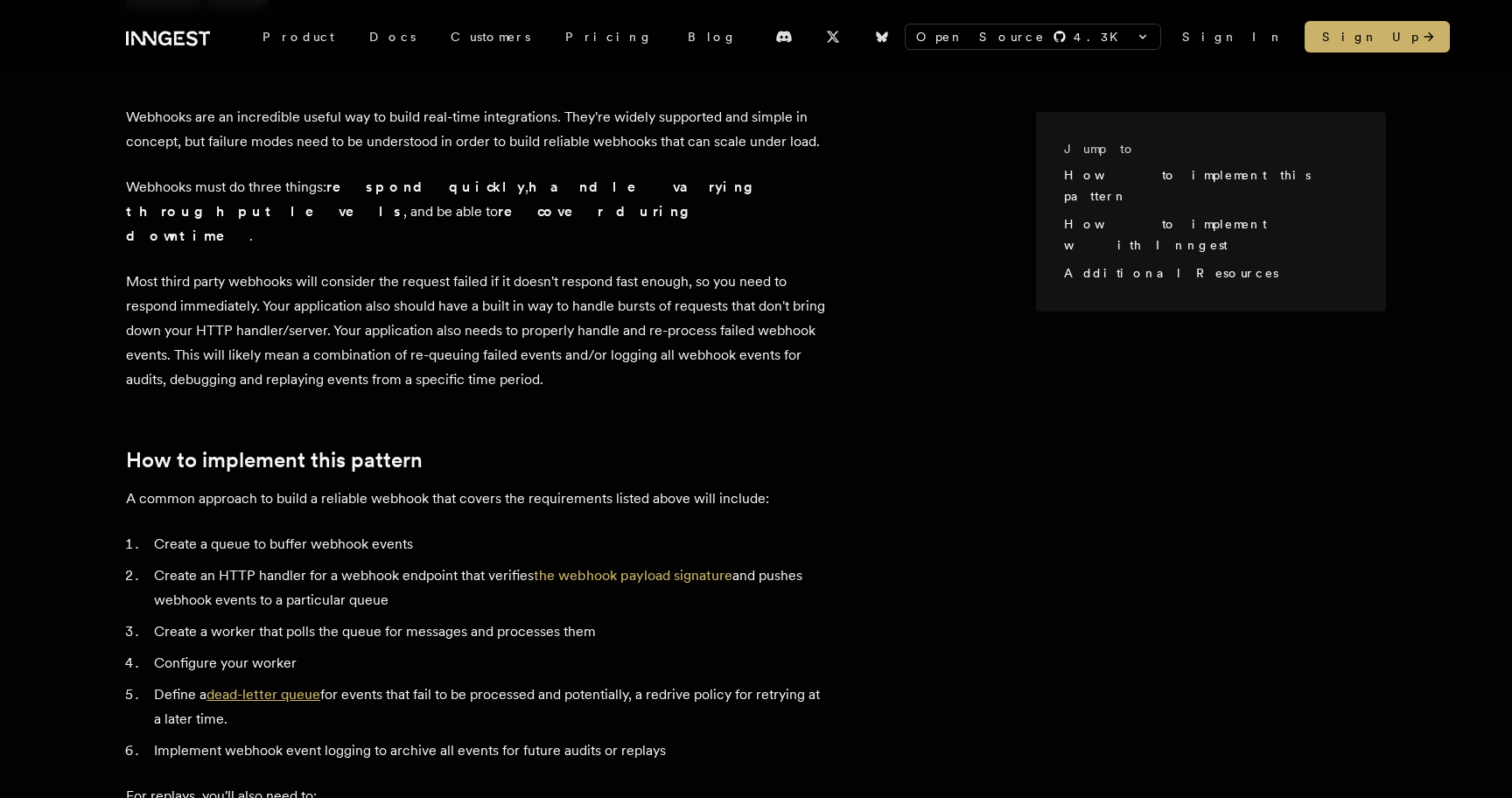
click at [305, 686] on link "dead-letter queue" at bounding box center [263, 694] width 114 height 16
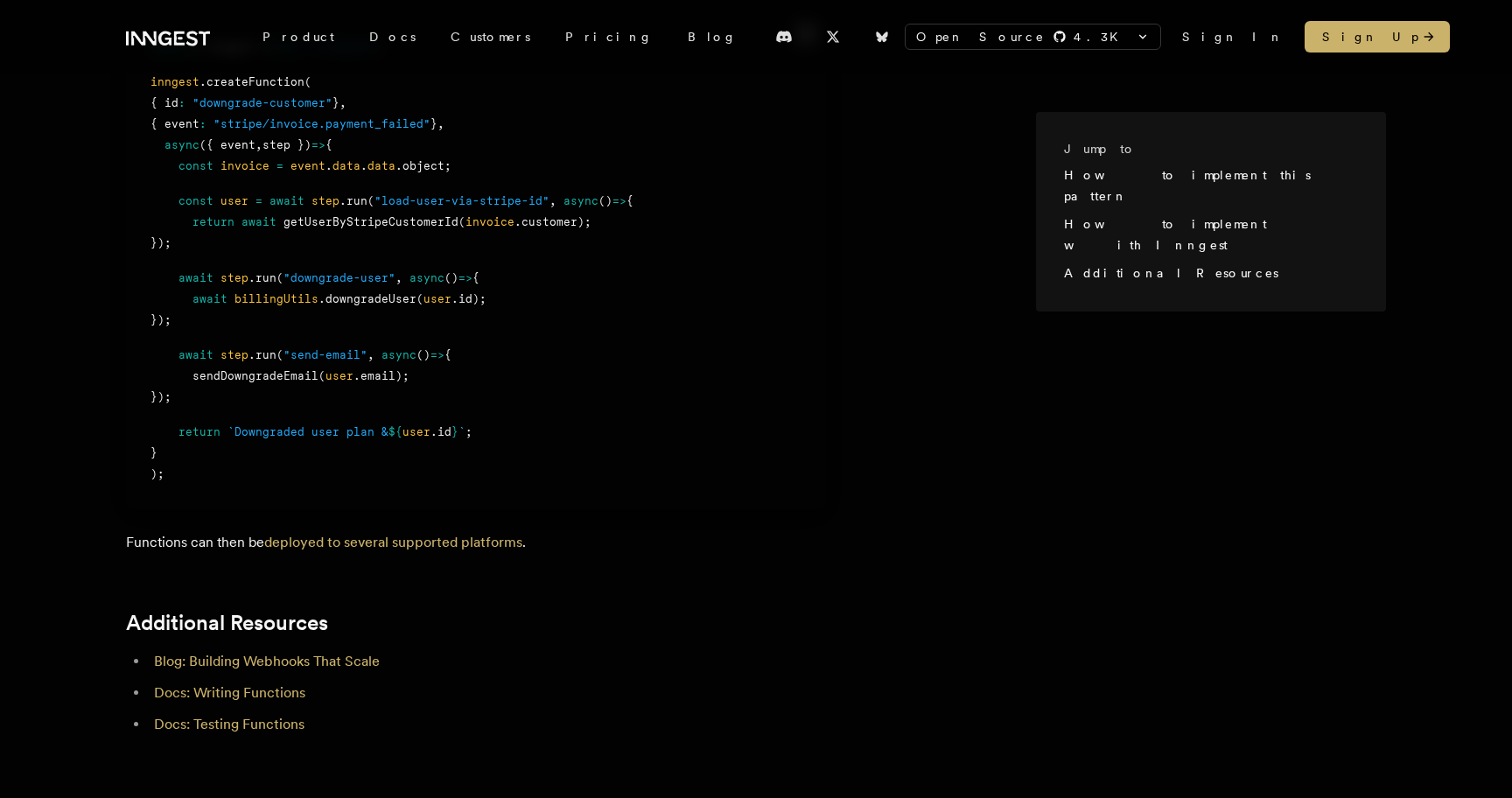
scroll to position [1636, 0]
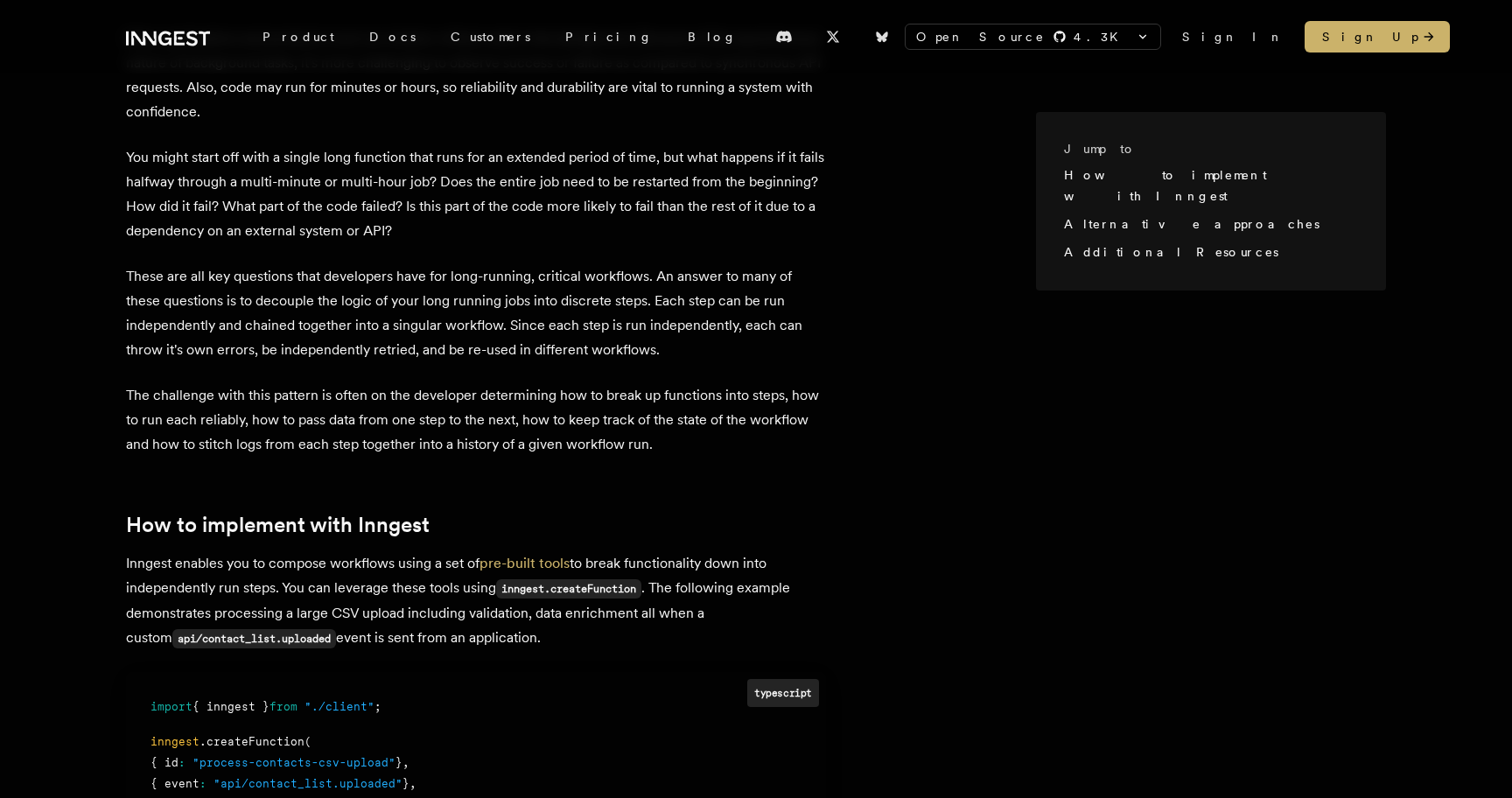
scroll to position [425, 0]
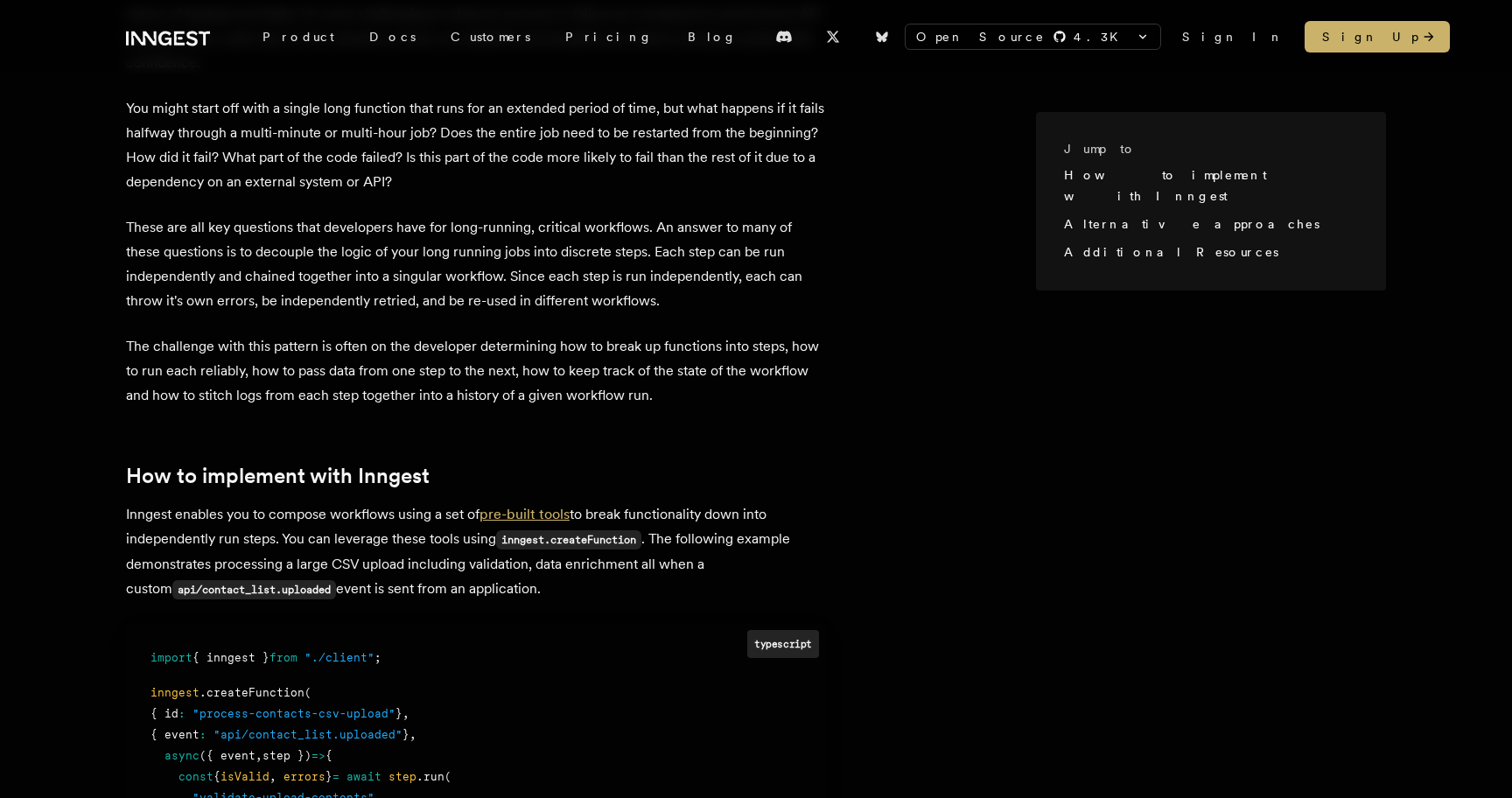
click at [538, 515] on link "pre-built tools" at bounding box center [525, 514] width 90 height 16
click at [545, 506] on link "pre-built tools" at bounding box center [525, 514] width 90 height 16
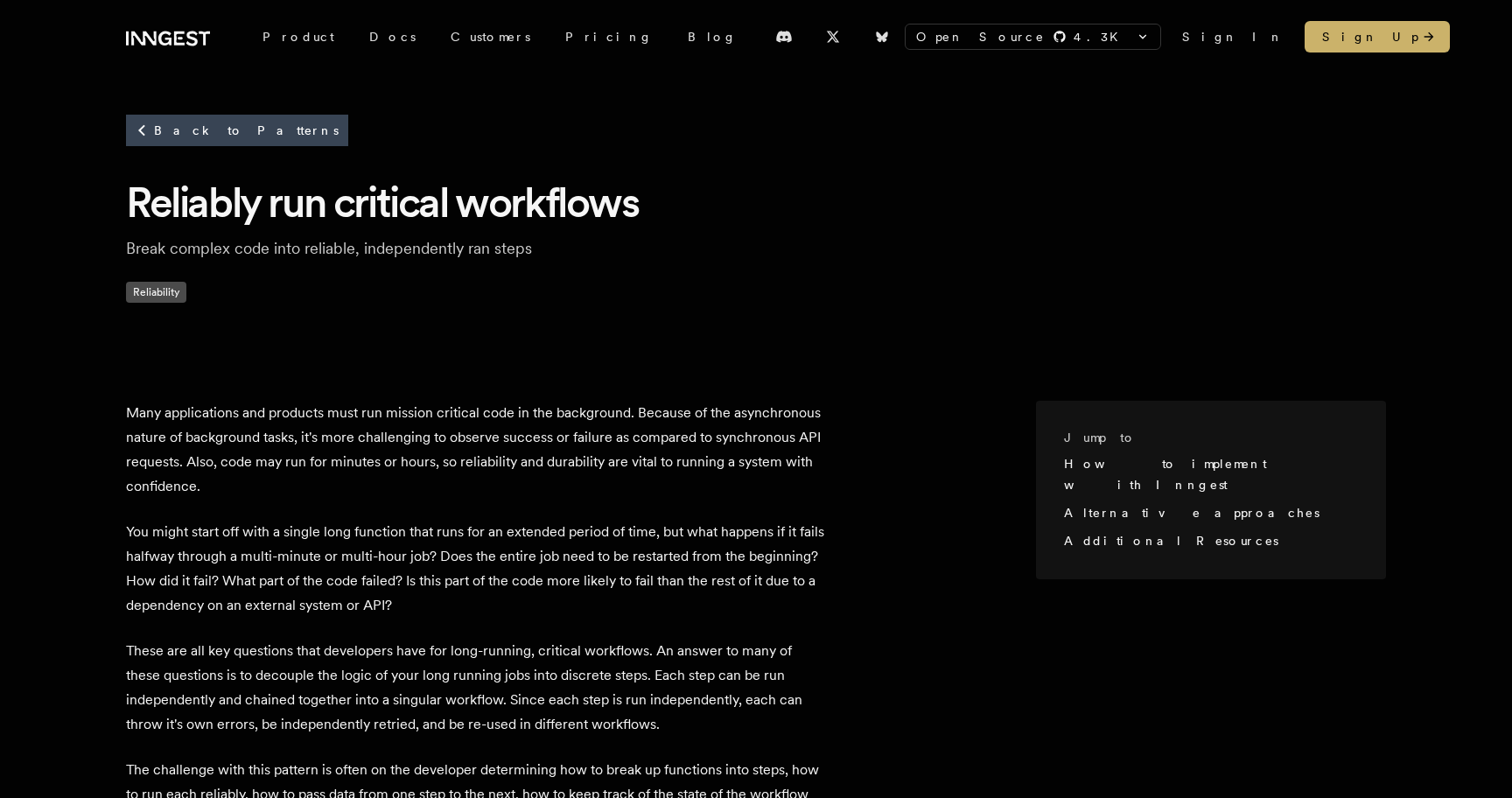
scroll to position [0, 0]
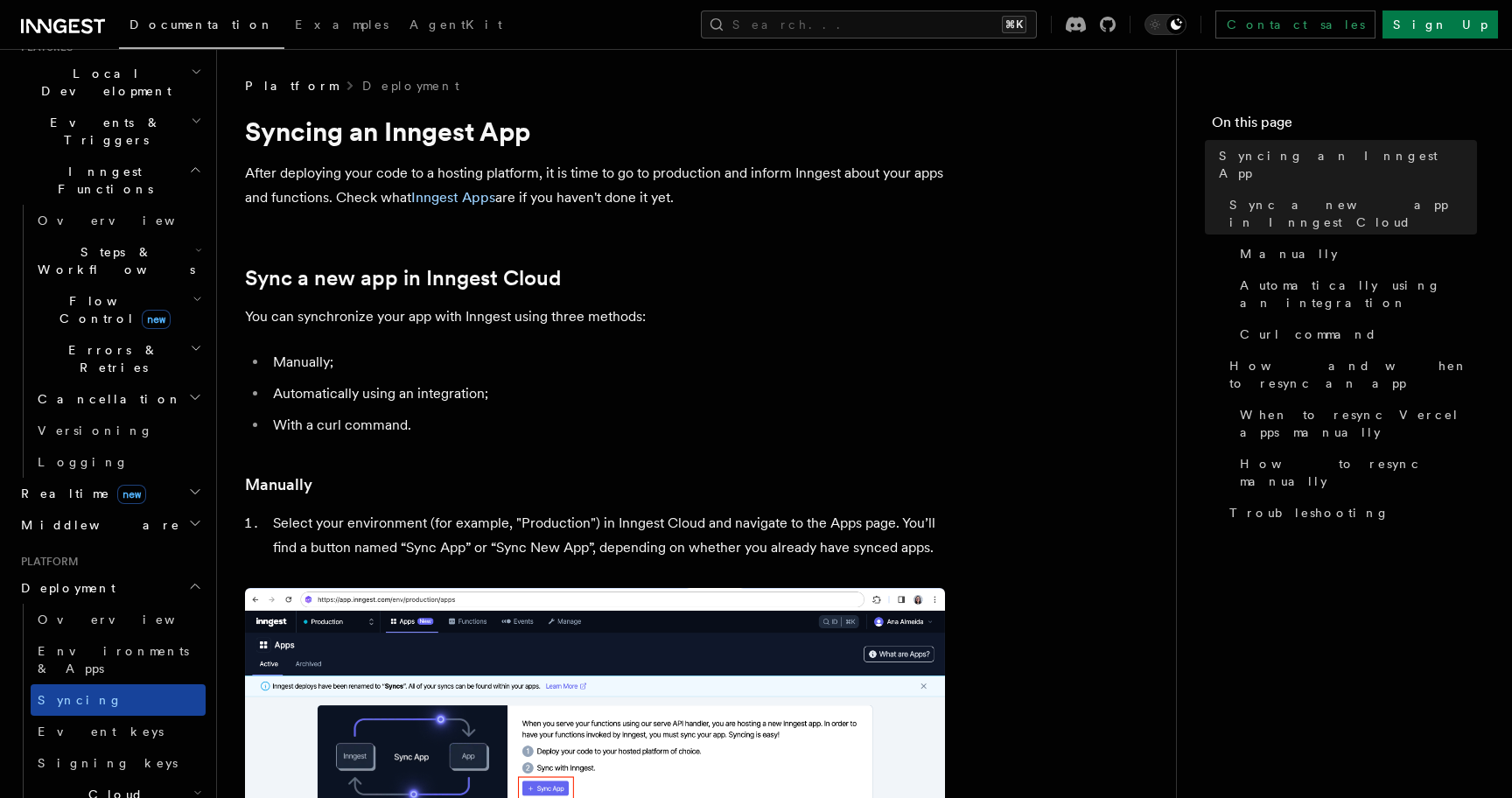
scroll to position [410, 0]
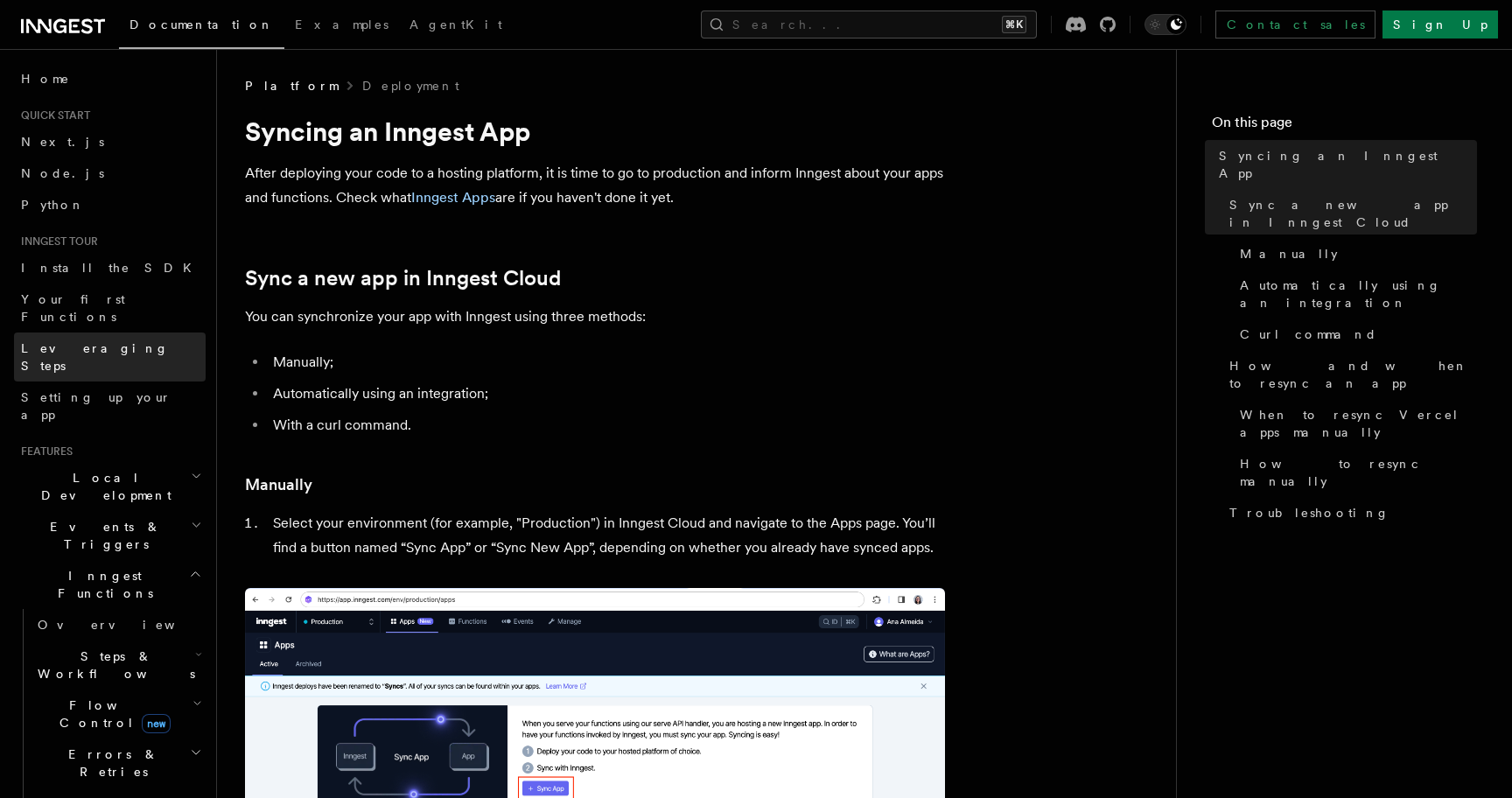
scroll to position [406, 0]
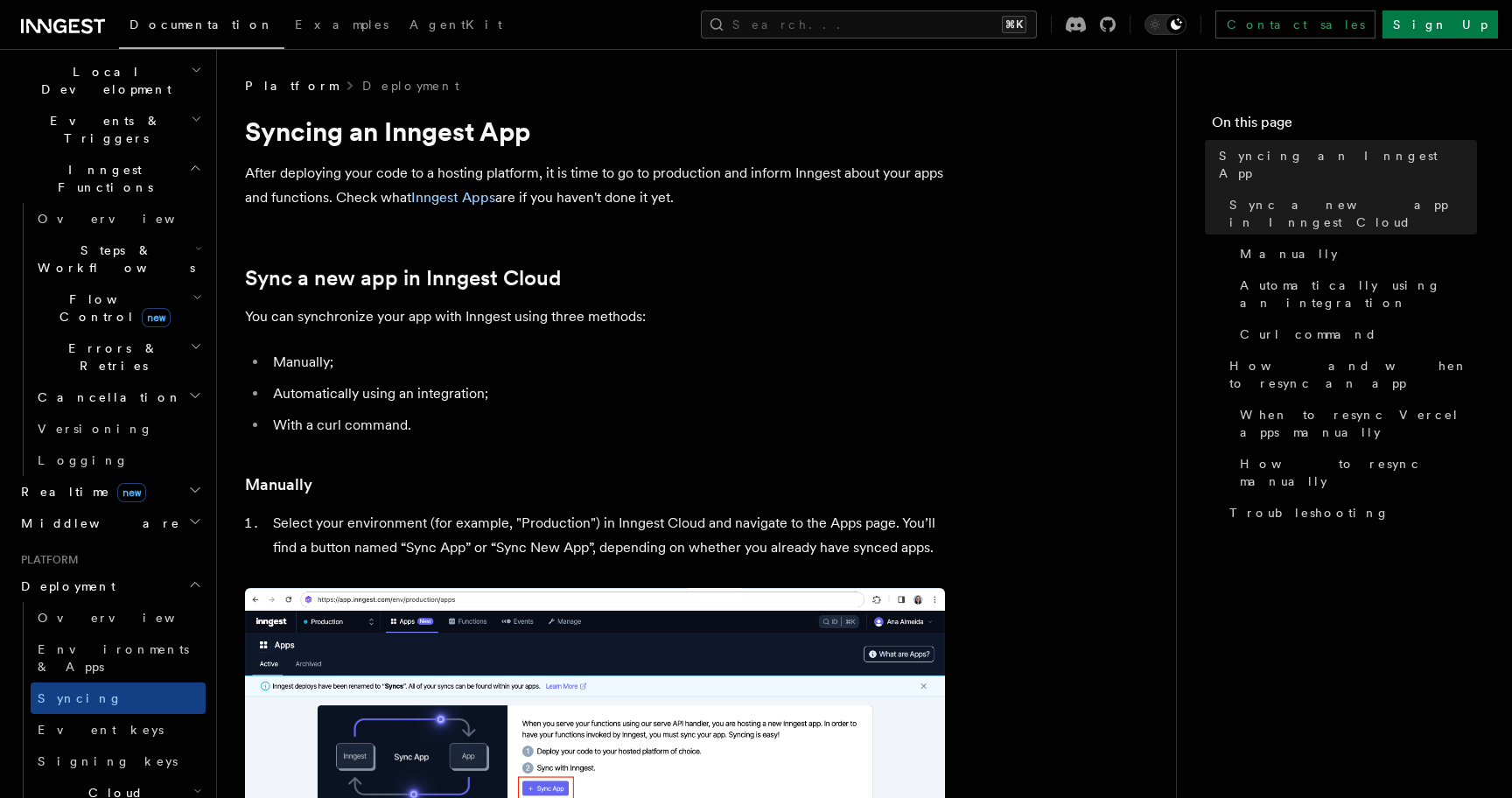
click at [85, 784] on span "Cloud Providers Setup" at bounding box center [112, 810] width 162 height 52
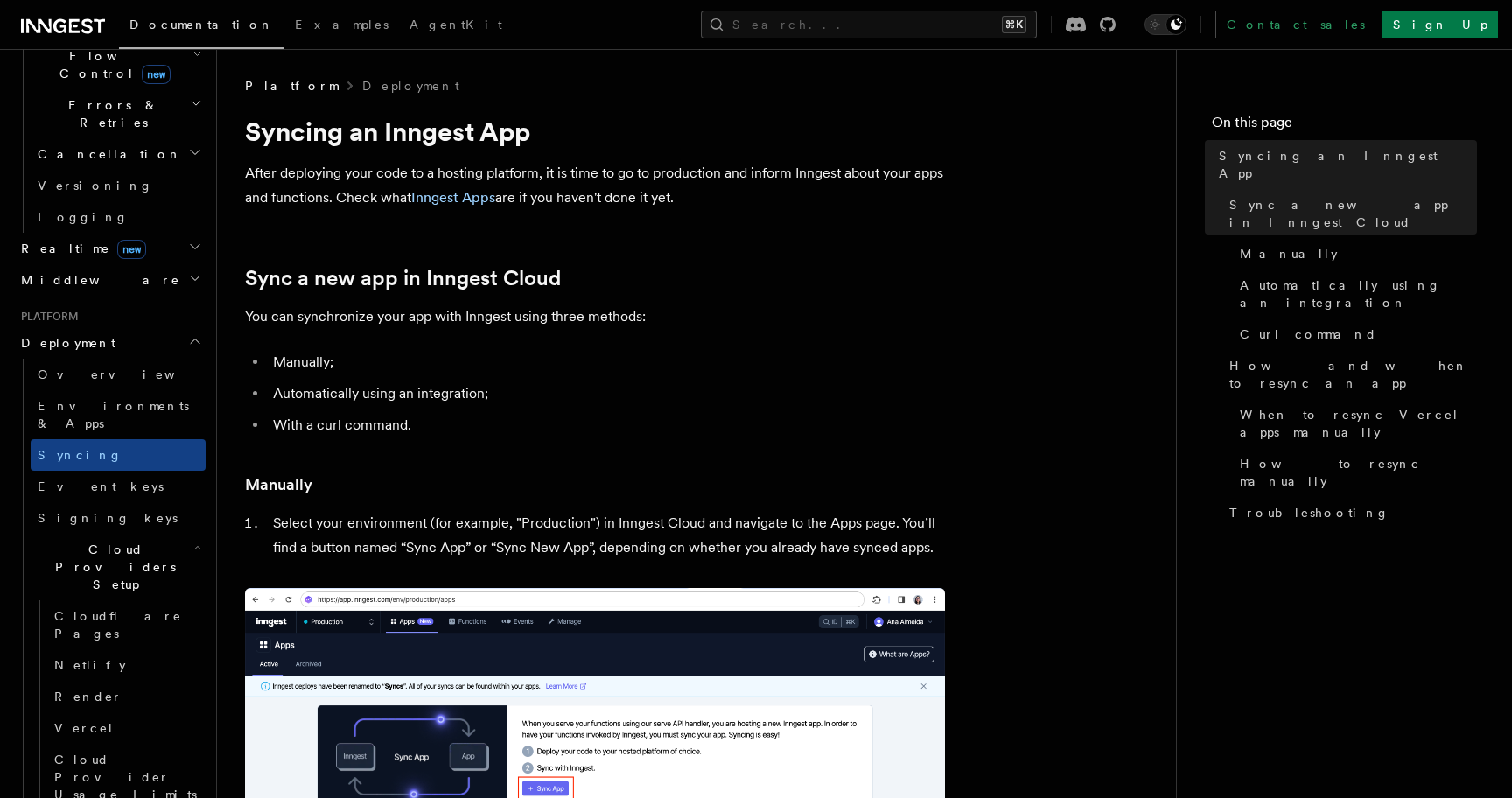
scroll to position [689, 0]
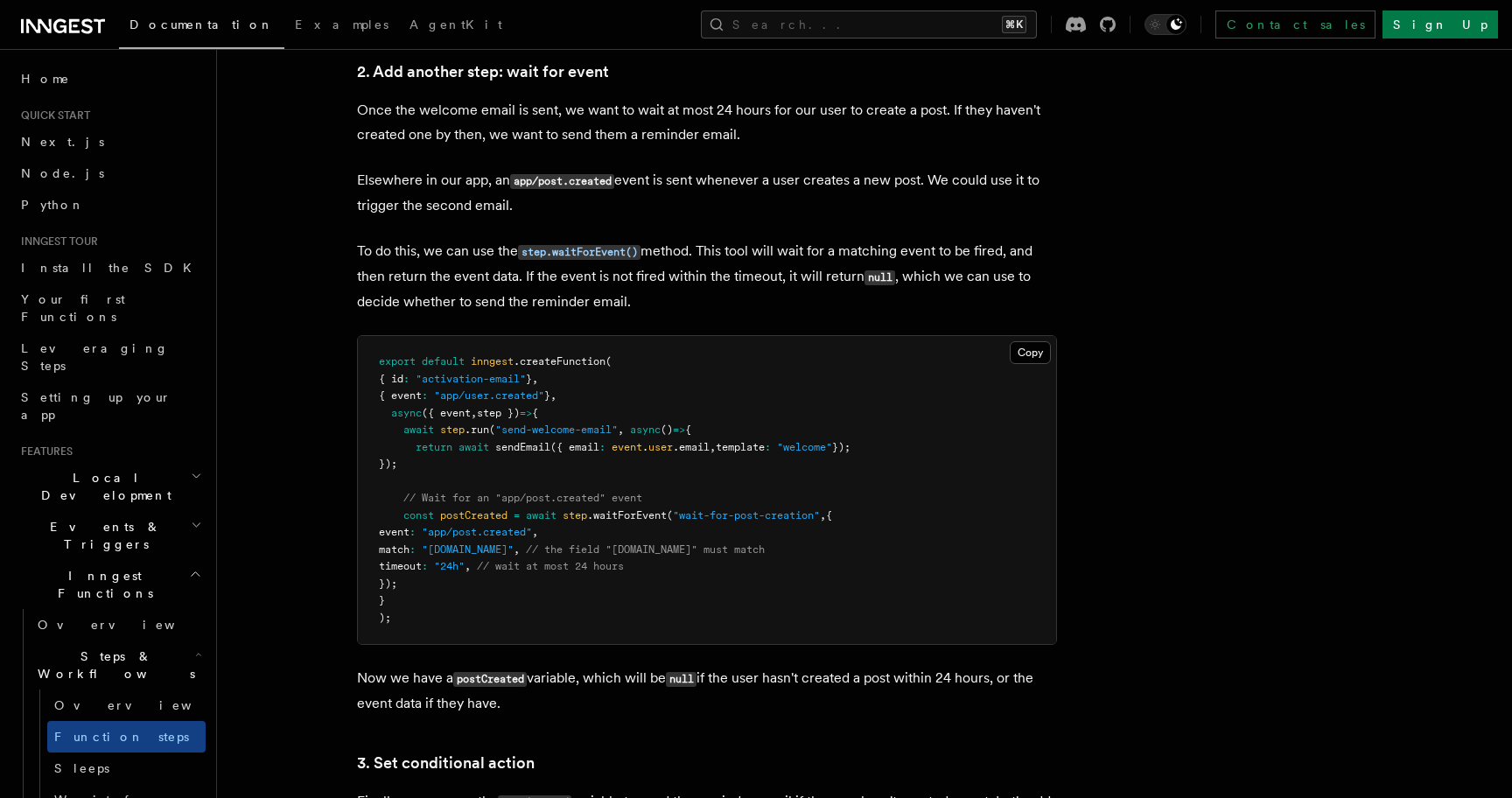
scroll to position [2341, 0]
